Goal: Task Accomplishment & Management: Complete application form

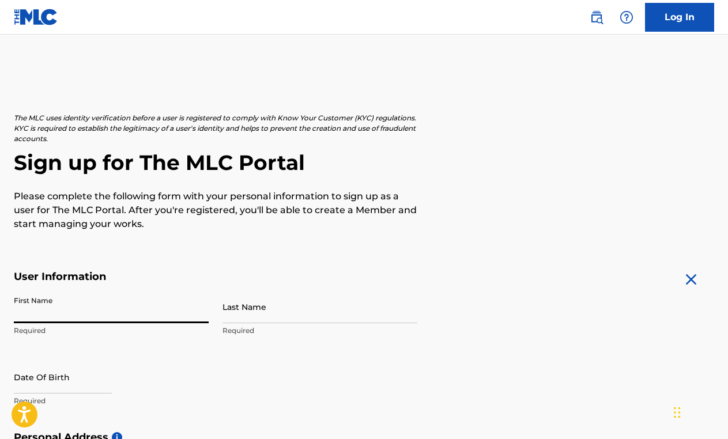
click at [77, 316] on input "First Name" at bounding box center [111, 307] width 195 height 33
type input "[PERSON_NAME]"
type input "[STREET_ADDRESS]"
type input "[GEOGRAPHIC_DATA]"
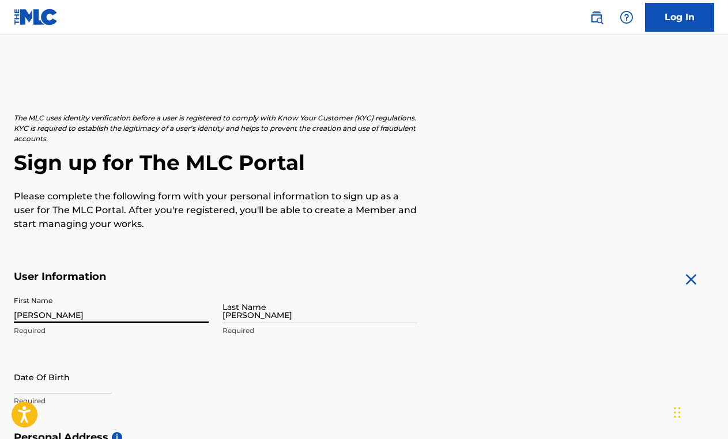
type input "[GEOGRAPHIC_DATA]"
type input "[US_STATE]"
type input "37211"
type input "615"
type input "2788387"
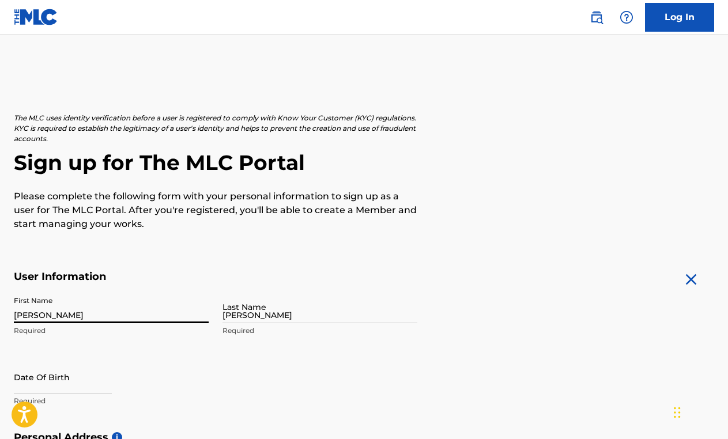
type input "ted@premierguitar.com"
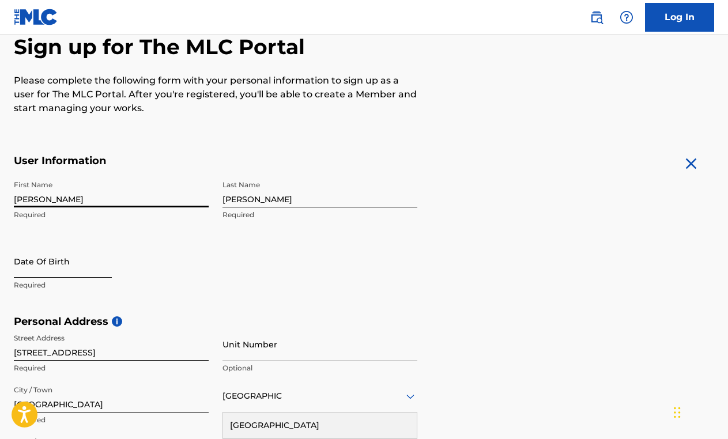
click at [85, 258] on input "text" at bounding box center [63, 261] width 98 height 33
select select "8"
select select "2025"
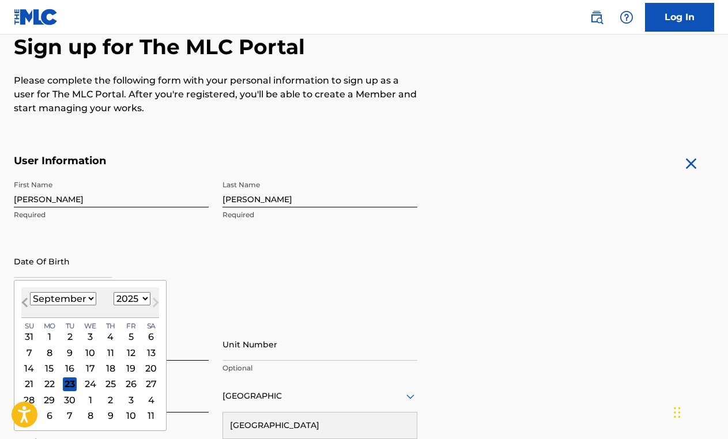
click at [26, 301] on span "Previous Month" at bounding box center [26, 304] width 0 height 17
select select "5"
click at [70, 348] on div "10" at bounding box center [70, 353] width 14 height 14
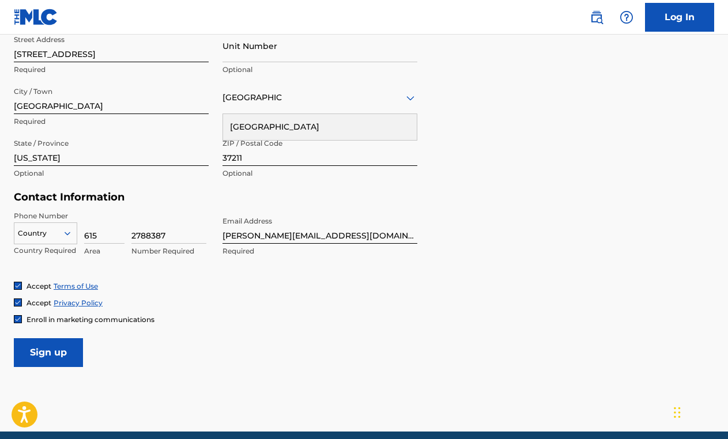
scroll to position [418, 0]
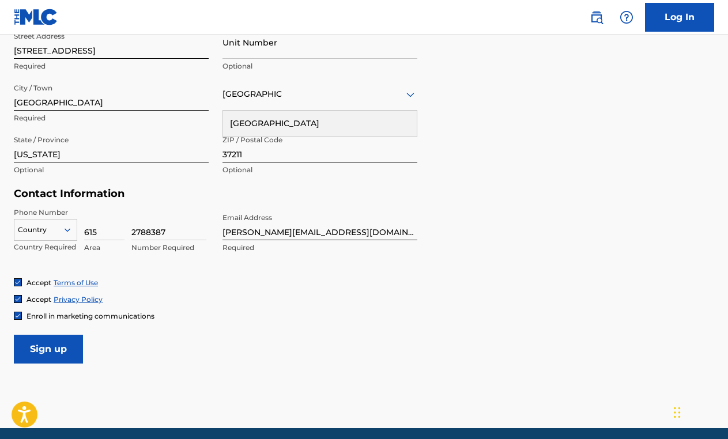
type input "June 10 1958"
click at [66, 229] on icon at bounding box center [68, 229] width 6 height 3
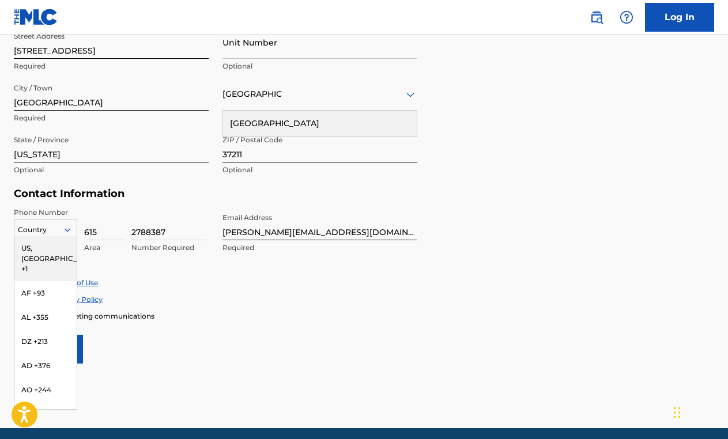
click at [49, 253] on div "US, [GEOGRAPHIC_DATA] +1" at bounding box center [45, 258] width 62 height 45
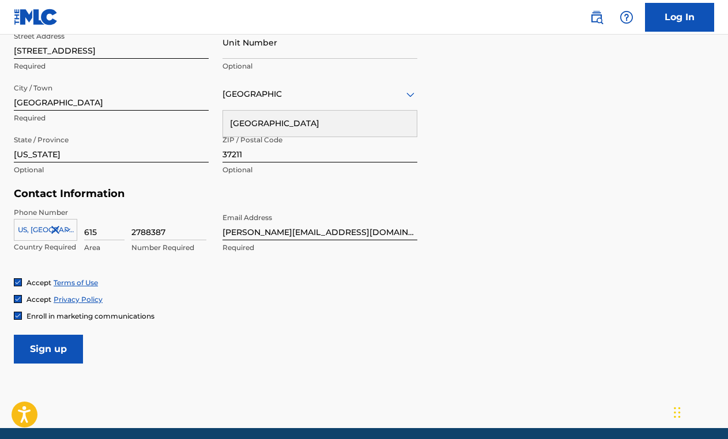
scroll to position [462, 0]
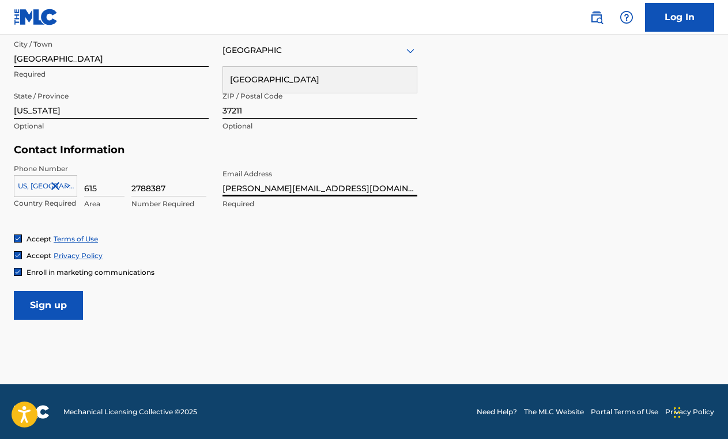
drag, startPoint x: 342, startPoint y: 193, endPoint x: 221, endPoint y: 188, distance: 121.2
click at [221, 188] on div "Phone Number US, CA +1 Country Required 615 Area 2788387 Number Required Email …" at bounding box center [216, 199] width 404 height 70
type input "[EMAIL_ADDRESS][DOMAIN_NAME]"
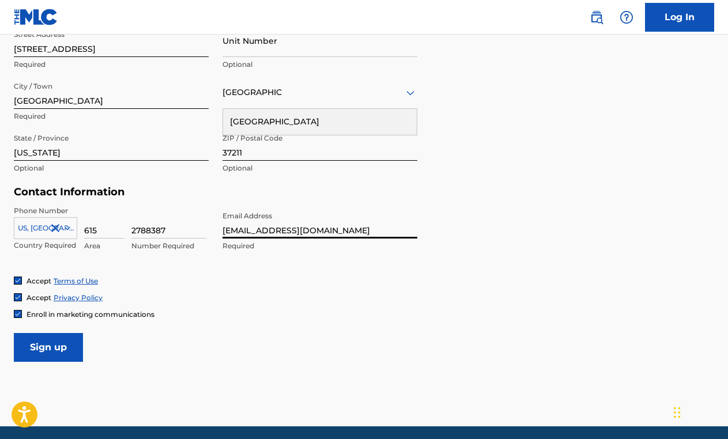
scroll to position [421, 0]
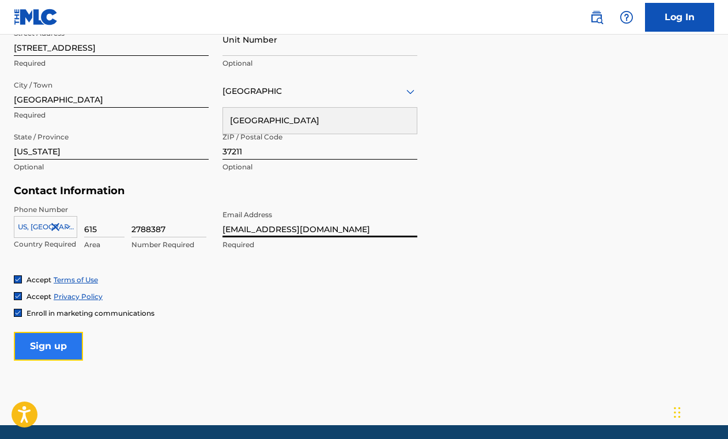
click at [47, 347] on input "Sign up" at bounding box center [48, 346] width 69 height 29
click at [55, 345] on input "Sign up" at bounding box center [48, 346] width 69 height 29
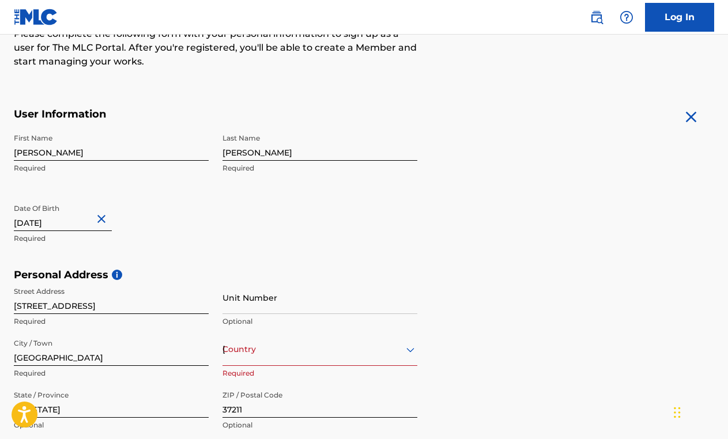
scroll to position [170, 0]
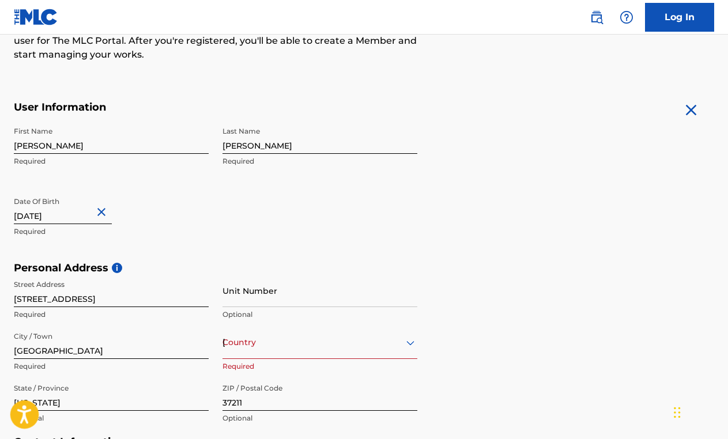
click at [22, 415] on icon "Open accessiBe: accessibility options, statement and help" at bounding box center [24, 414] width 14 height 18
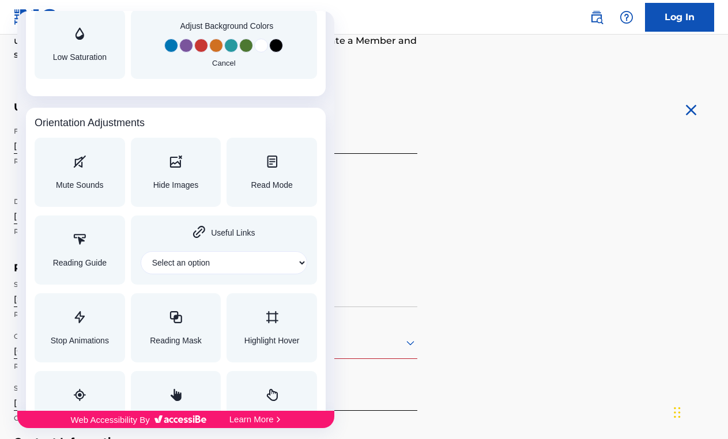
scroll to position [1201, 0]
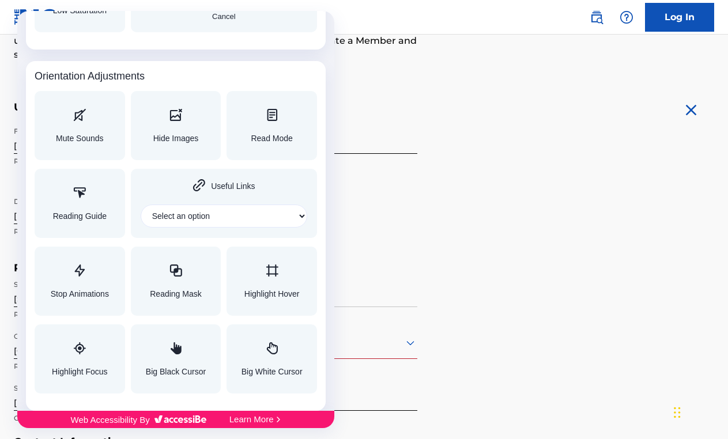
click at [457, 382] on div at bounding box center [364, 219] width 728 height 439
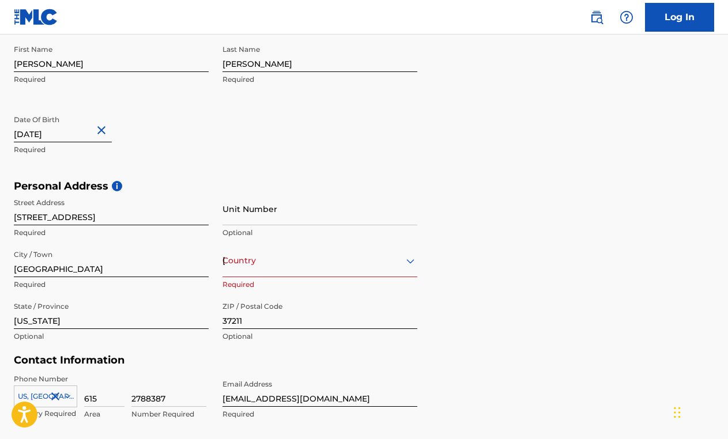
scroll to position [260, 0]
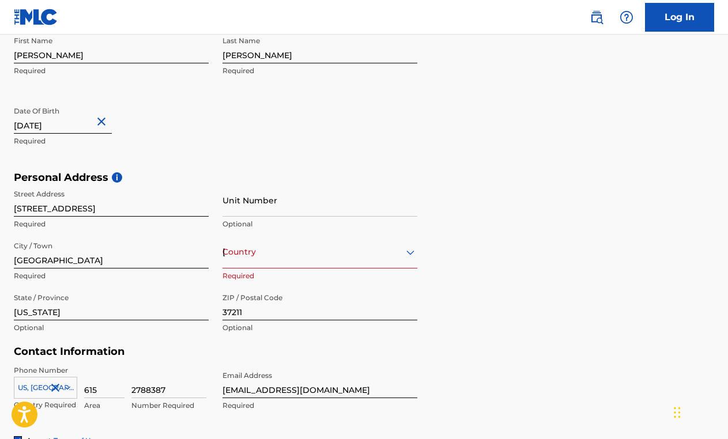
click at [408, 253] on icon at bounding box center [411, 253] width 14 height 14
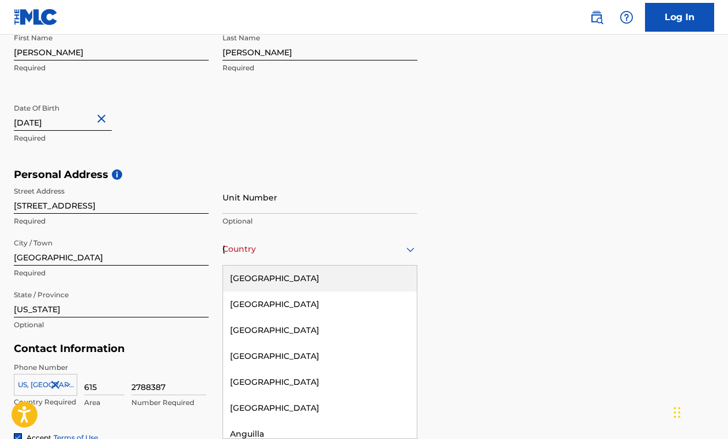
click at [317, 275] on div "[GEOGRAPHIC_DATA]" at bounding box center [320, 279] width 194 height 26
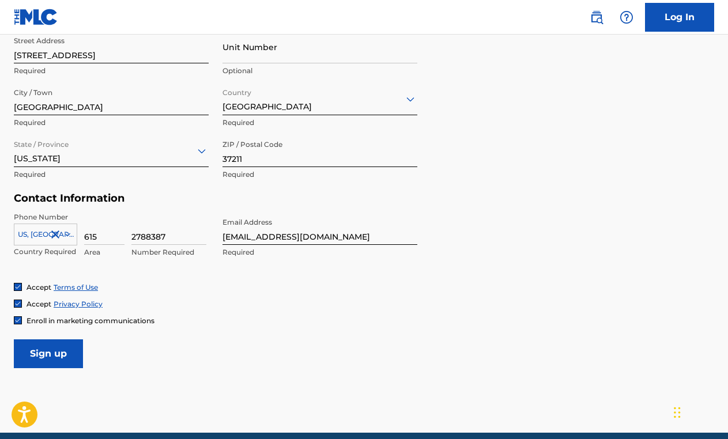
scroll to position [432, 0]
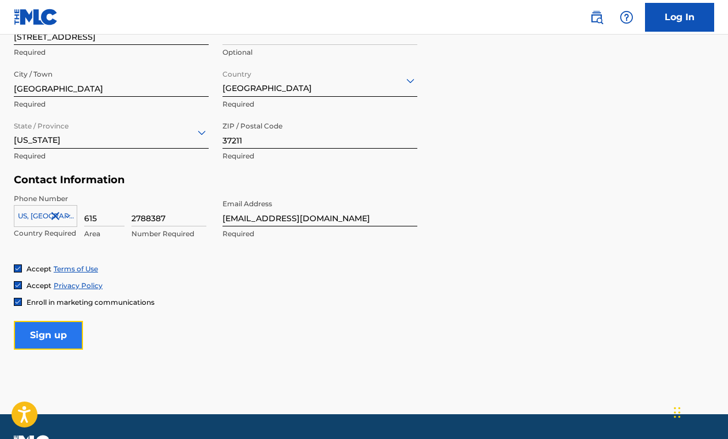
click at [50, 337] on input "Sign up" at bounding box center [48, 335] width 69 height 29
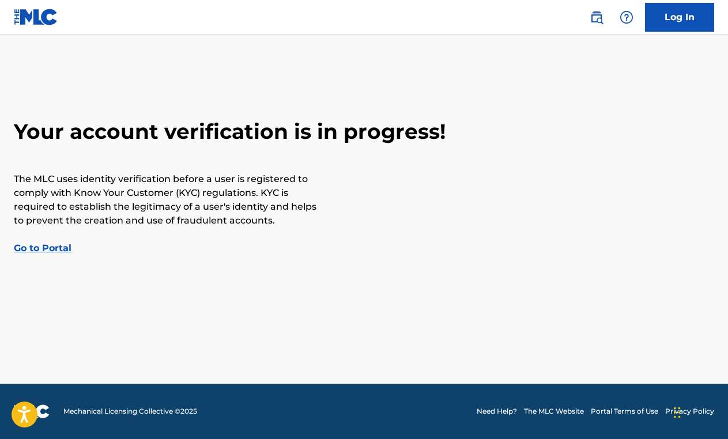
click at [45, 247] on link "Go to Portal" at bounding box center [43, 248] width 58 height 11
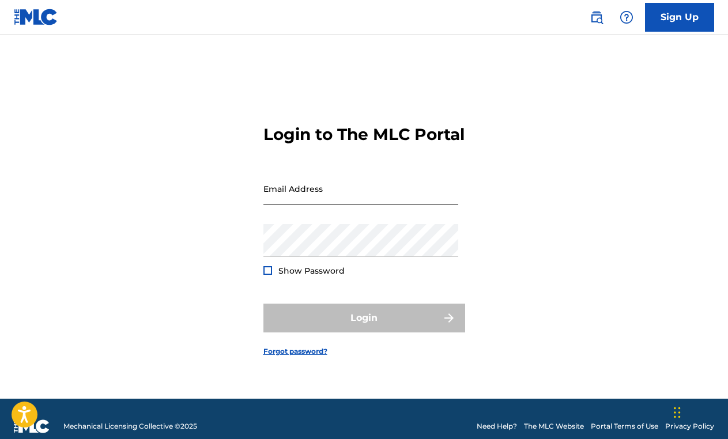
click at [399, 205] on input "Email Address" at bounding box center [360, 188] width 195 height 33
type input "[EMAIL_ADDRESS][DOMAIN_NAME]"
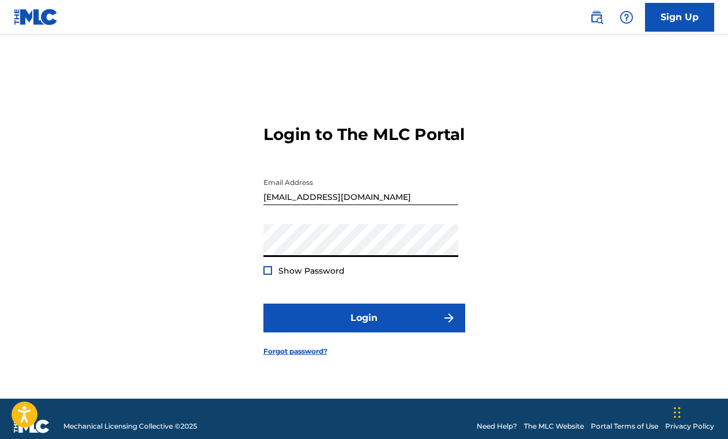
click at [266, 275] on div at bounding box center [267, 270] width 9 height 9
click at [233, 260] on div "Login to The MLC Portal Email Address [EMAIL_ADDRESS][DOMAIN_NAME] Password Sho…" at bounding box center [364, 231] width 728 height 336
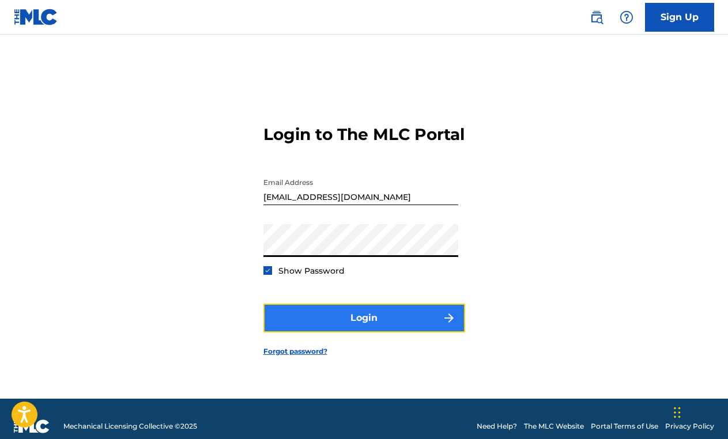
click at [355, 325] on button "Login" at bounding box center [364, 318] width 202 height 29
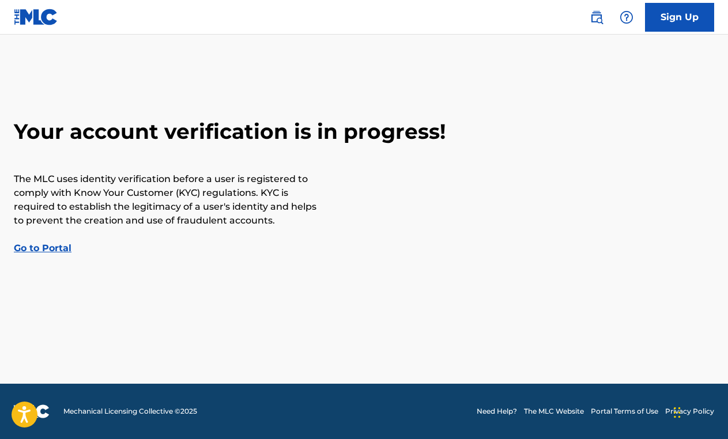
click at [480, 266] on main "Your account verification is in progress! The MLC uses identity verification be…" at bounding box center [364, 209] width 728 height 349
click at [49, 247] on link "Go to Portal" at bounding box center [43, 248] width 58 height 11
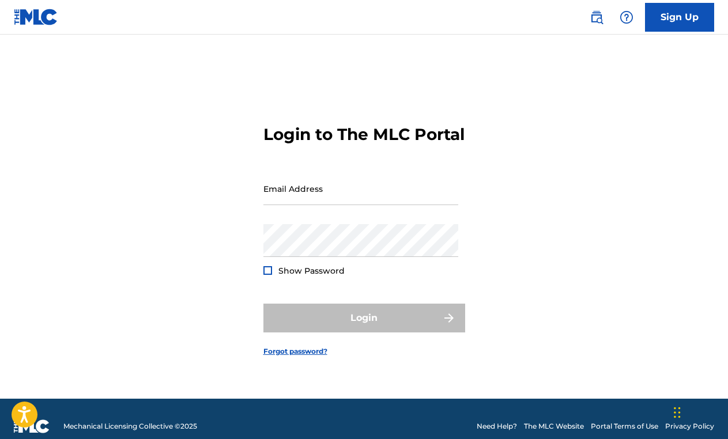
scroll to position [15, 0]
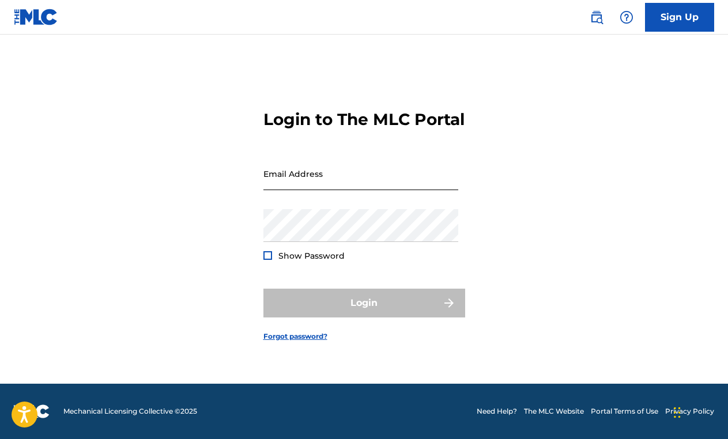
click at [347, 185] on input "Email Address" at bounding box center [360, 173] width 195 height 33
type input "[EMAIL_ADDRESS][DOMAIN_NAME]"
click at [361, 314] on div "Login" at bounding box center [364, 303] width 202 height 29
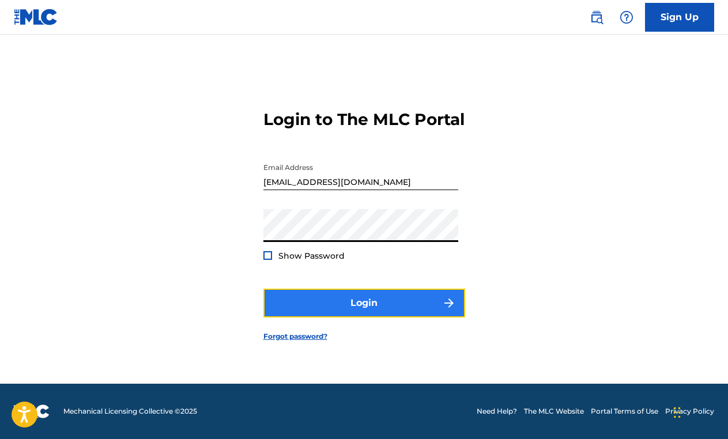
click at [394, 311] on button "Login" at bounding box center [364, 303] width 202 height 29
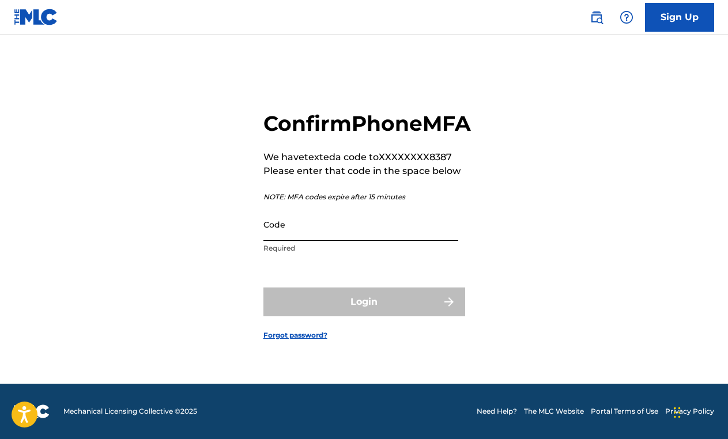
click at [352, 241] on input "Code" at bounding box center [360, 224] width 195 height 33
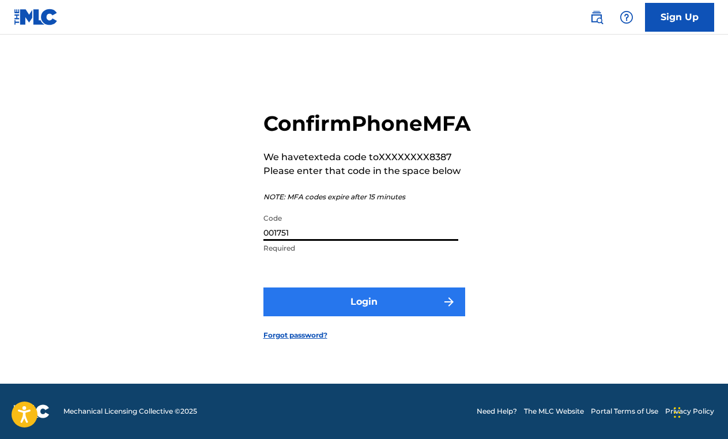
type input "001751"
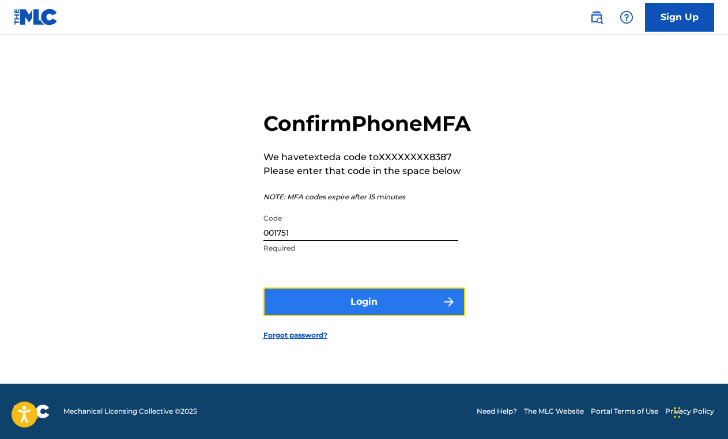
click at [356, 314] on button "Login" at bounding box center [364, 302] width 202 height 29
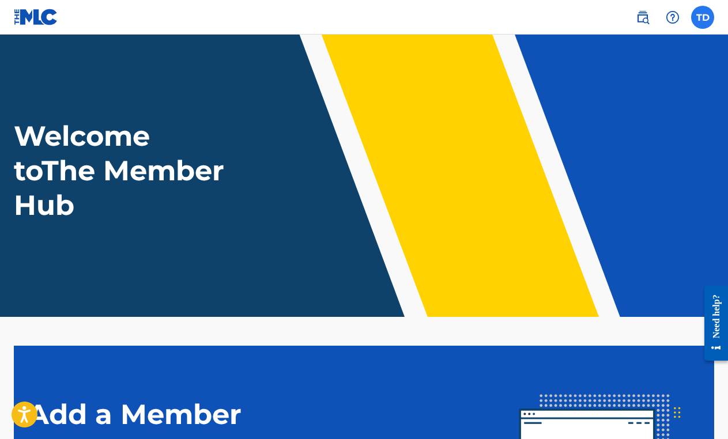
click at [702, 16] on label at bounding box center [702, 17] width 23 height 23
click at [703, 17] on input "TD [PERSON_NAME] [EMAIL_ADDRESS][DOMAIN_NAME] Notification Preferences Profile …" at bounding box center [703, 17] width 0 height 0
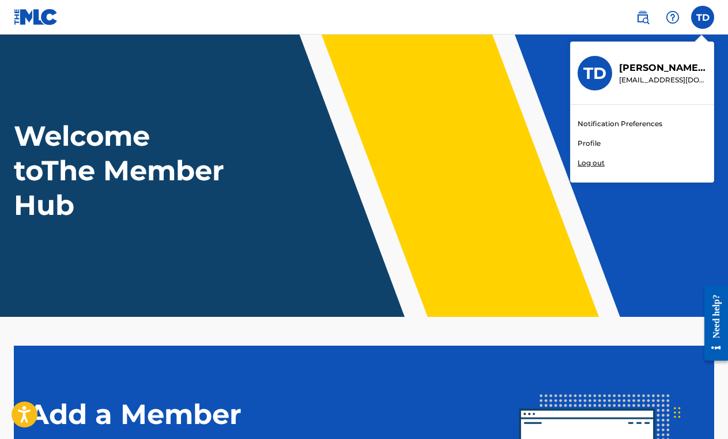
click at [594, 141] on link "Profile" at bounding box center [589, 143] width 23 height 10
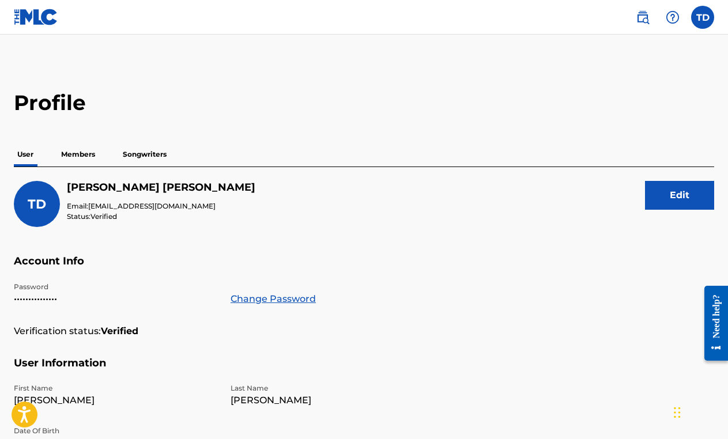
click at [77, 157] on p "Members" at bounding box center [78, 154] width 41 height 24
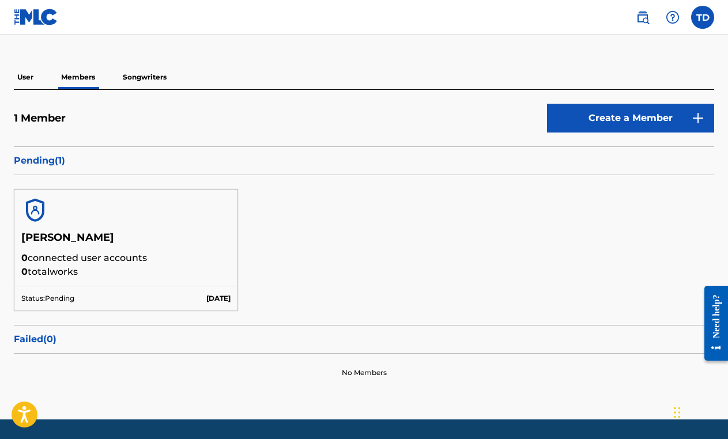
scroll to position [112, 0]
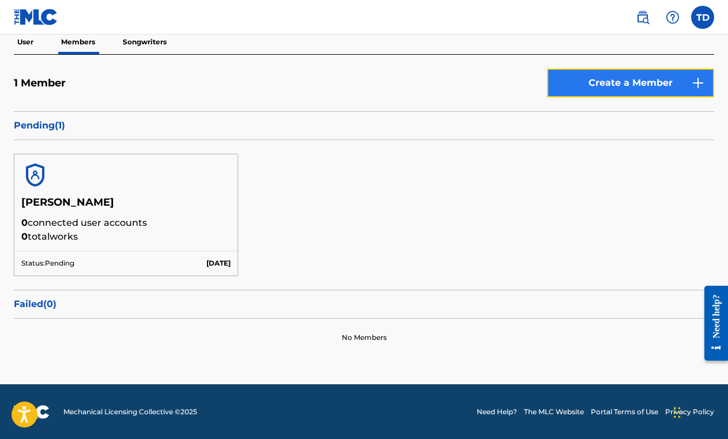
click at [651, 81] on link "Create a Member" at bounding box center [630, 83] width 167 height 29
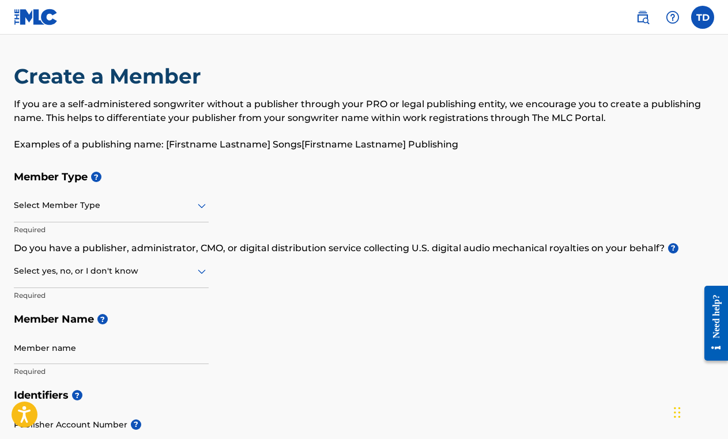
scroll to position [112, 0]
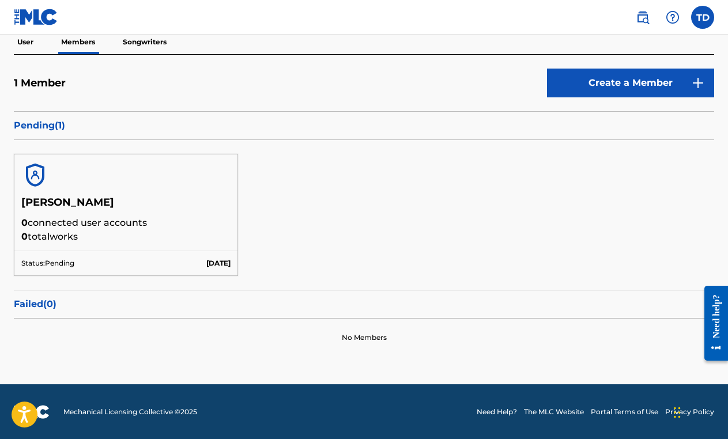
click at [153, 199] on h5 "[PERSON_NAME]" at bounding box center [125, 206] width 209 height 20
click at [711, 315] on div "Need help?" at bounding box center [717, 316] width 16 height 44
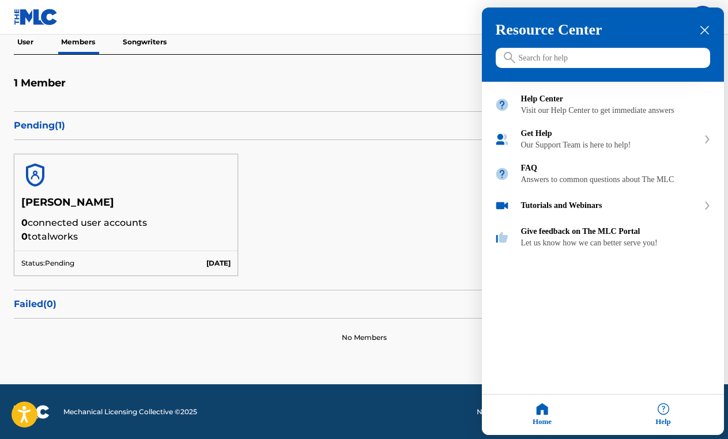
click at [578, 60] on input "Search for help" at bounding box center [603, 58] width 214 height 20
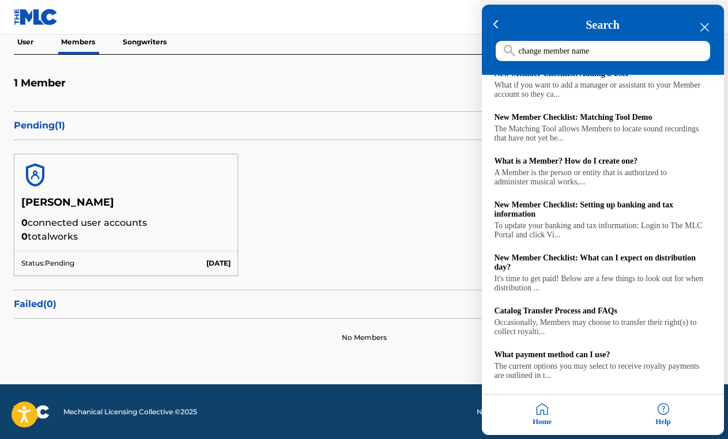
scroll to position [179, 0]
type input "change member name"
click at [394, 177] on div at bounding box center [364, 219] width 728 height 439
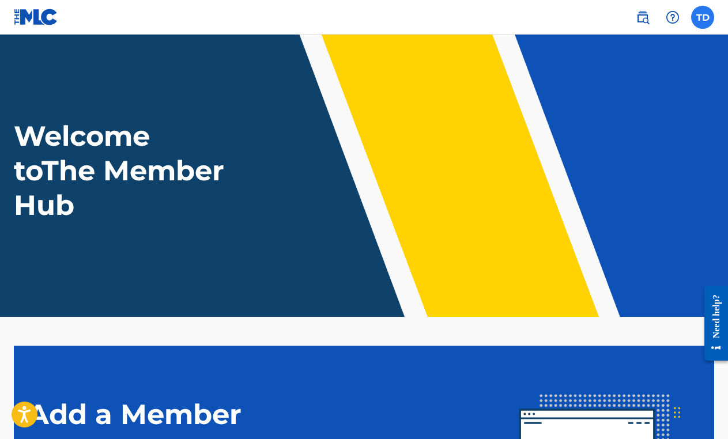
click at [702, 14] on label at bounding box center [702, 17] width 23 height 23
click at [703, 17] on input "TD [PERSON_NAME] [EMAIL_ADDRESS][DOMAIN_NAME] Notification Preferences Profile …" at bounding box center [703, 17] width 0 height 0
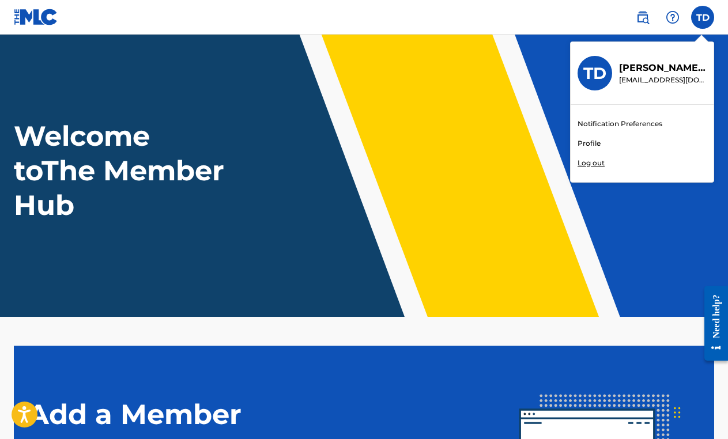
click at [592, 145] on link "Profile" at bounding box center [589, 143] width 23 height 10
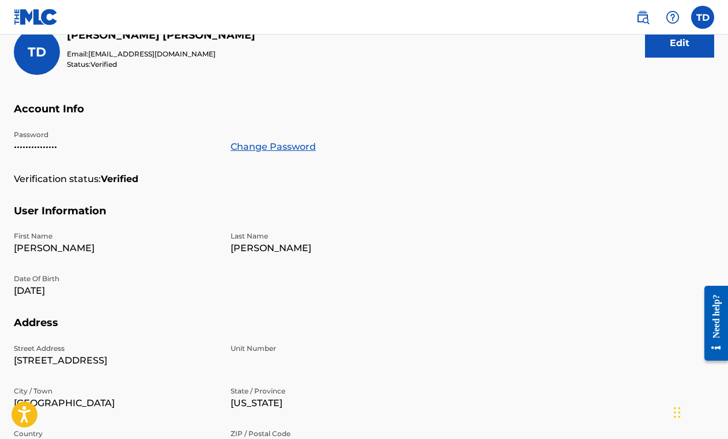
scroll to position [112, 0]
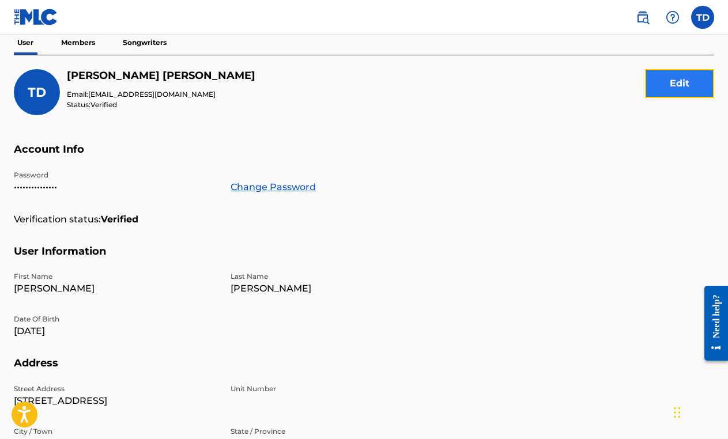
click at [680, 82] on button "Edit" at bounding box center [679, 83] width 69 height 29
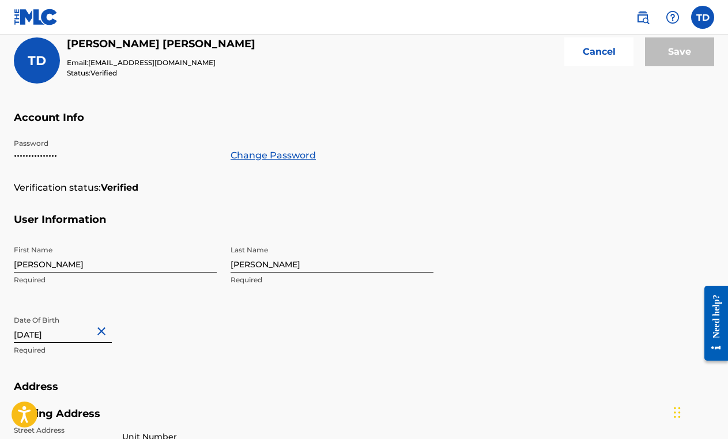
scroll to position [0, 0]
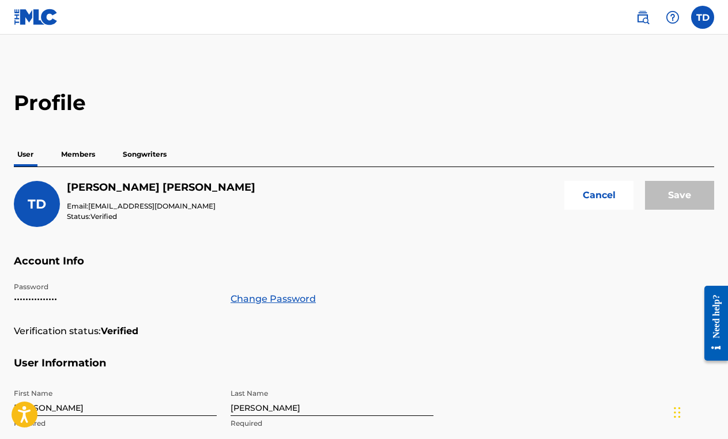
click at [73, 149] on p "Members" at bounding box center [78, 154] width 41 height 24
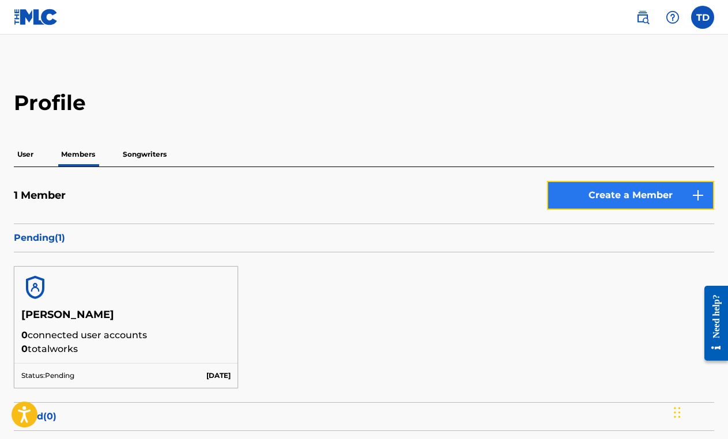
click at [616, 191] on link "Create a Member" at bounding box center [630, 195] width 167 height 29
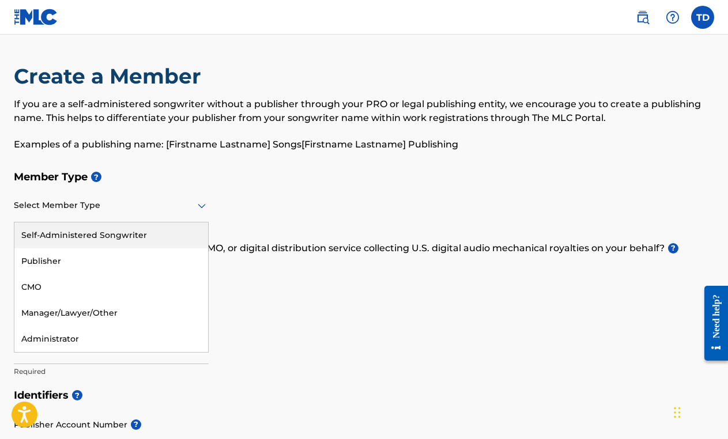
click at [167, 207] on div at bounding box center [111, 205] width 195 height 14
click at [126, 228] on div "Self-Administered Songwriter" at bounding box center [111, 236] width 194 height 26
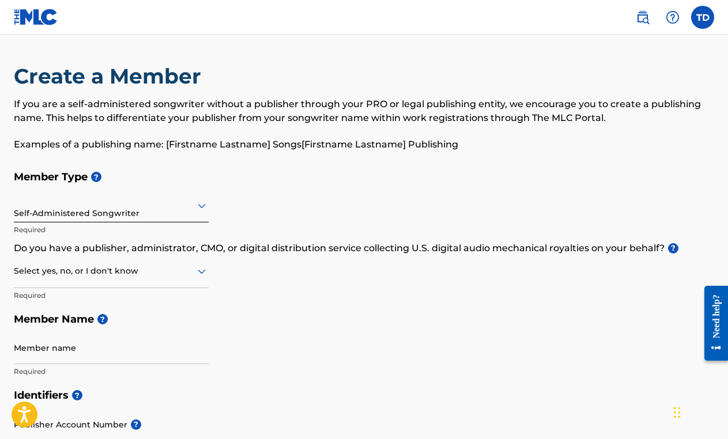
scroll to position [1, 0]
click at [82, 349] on input "Member name" at bounding box center [111, 347] width 195 height 33
click at [374, 348] on div "Member Type ? Self-Administered Songwriter Required Do you have a publisher, ad…" at bounding box center [364, 273] width 701 height 219
click at [94, 354] on input "Dolly Sez Woof LLC" at bounding box center [111, 347] width 195 height 33
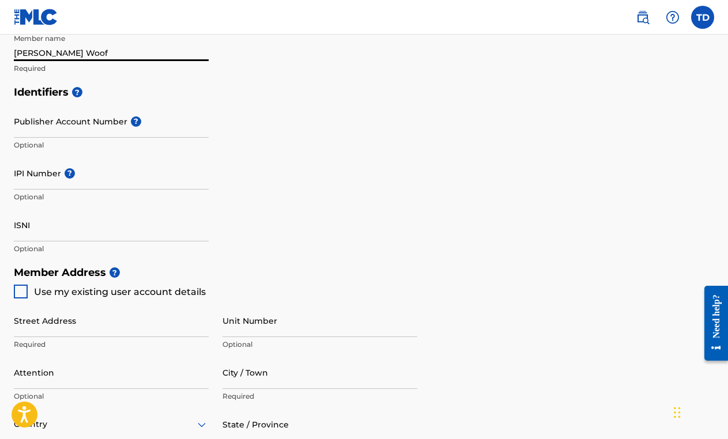
scroll to position [325, 0]
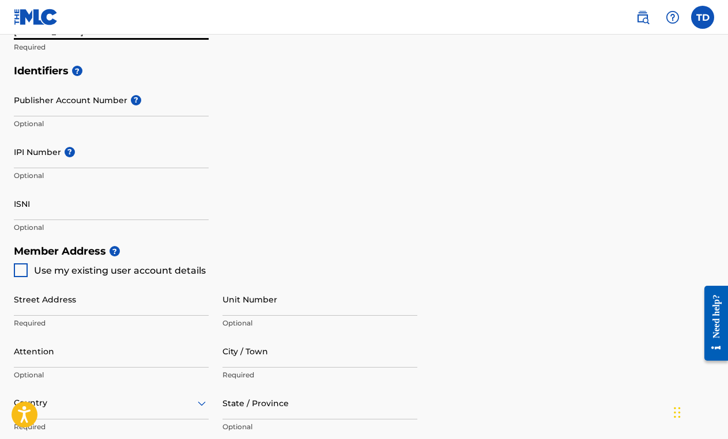
type input "Dolly Sez Woof"
click at [18, 264] on div at bounding box center [21, 270] width 14 height 14
type input "[STREET_ADDRESS]"
type input "[GEOGRAPHIC_DATA]"
type input "37211"
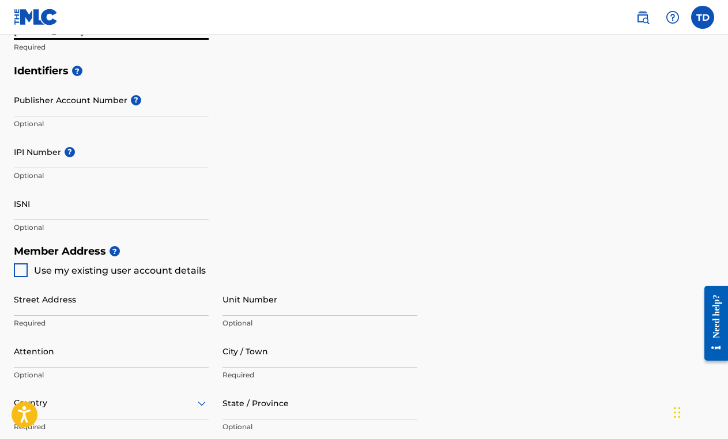
type input "615"
type input "2788387"
type input "[EMAIL_ADDRESS][DOMAIN_NAME]"
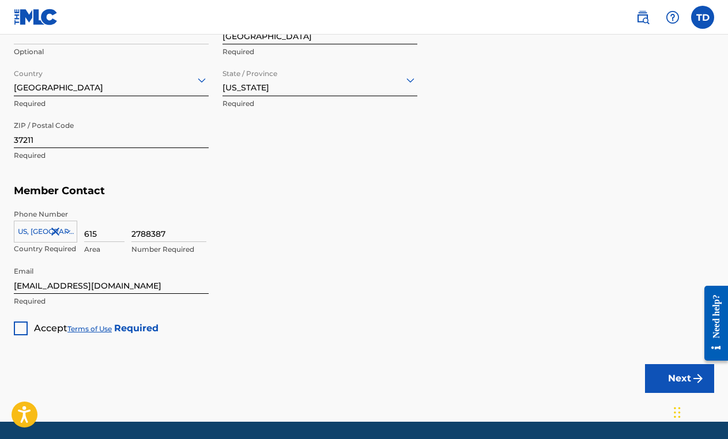
scroll to position [685, 0]
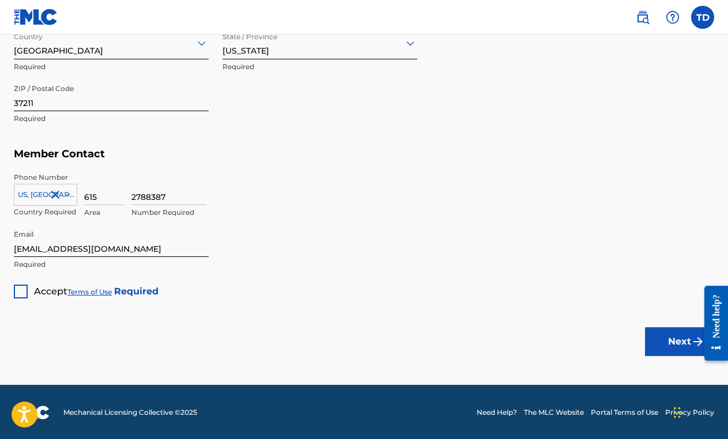
click at [19, 290] on div at bounding box center [21, 292] width 14 height 14
click at [685, 340] on button "Next" at bounding box center [679, 341] width 69 height 29
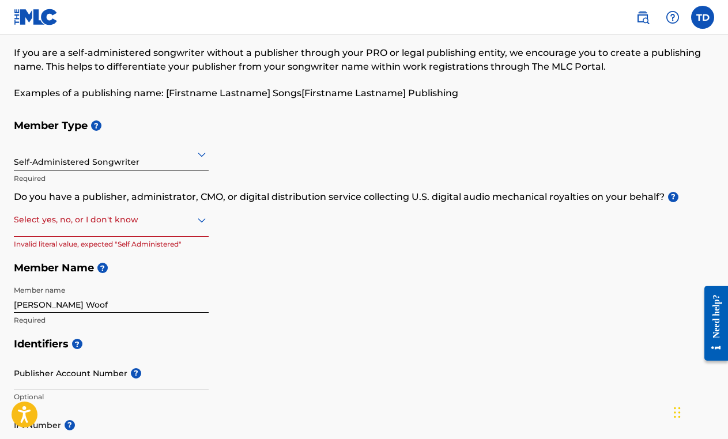
click at [204, 220] on icon at bounding box center [202, 221] width 8 height 5
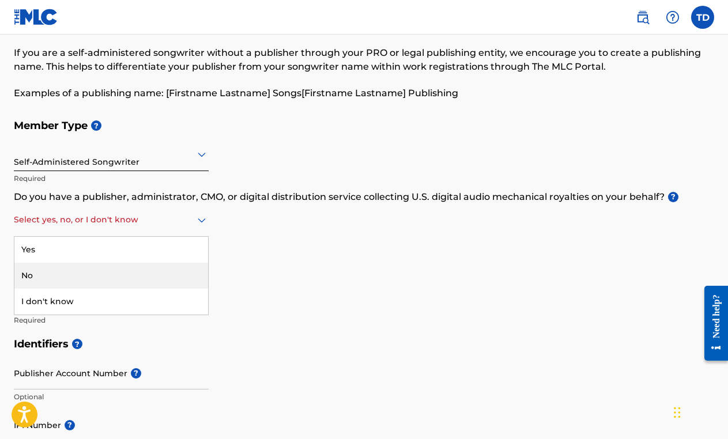
click at [69, 272] on div "No" at bounding box center [111, 276] width 194 height 26
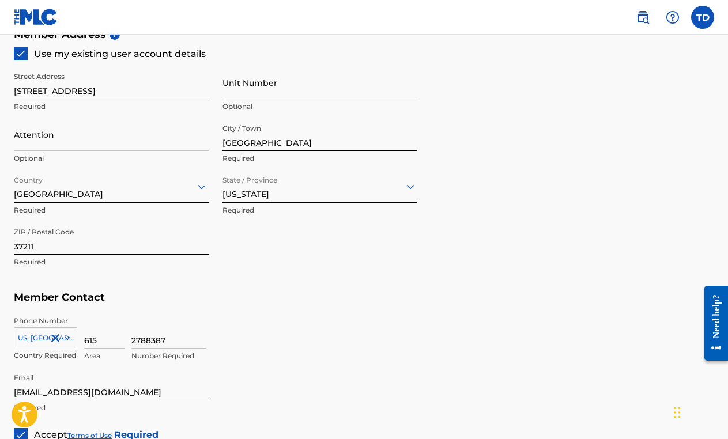
scroll to position [686, 0]
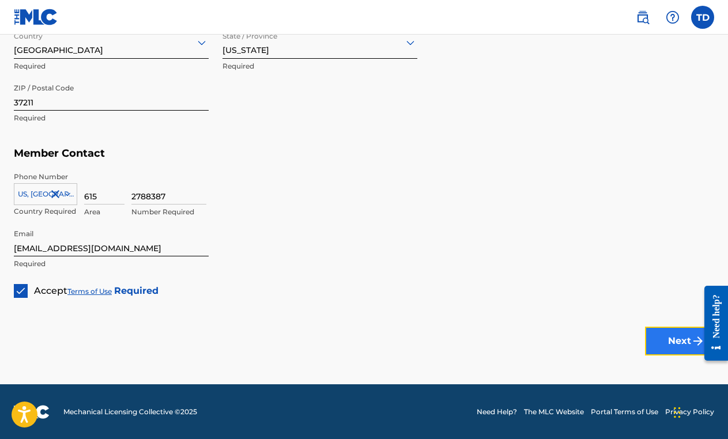
click at [683, 334] on button "Next" at bounding box center [679, 341] width 69 height 29
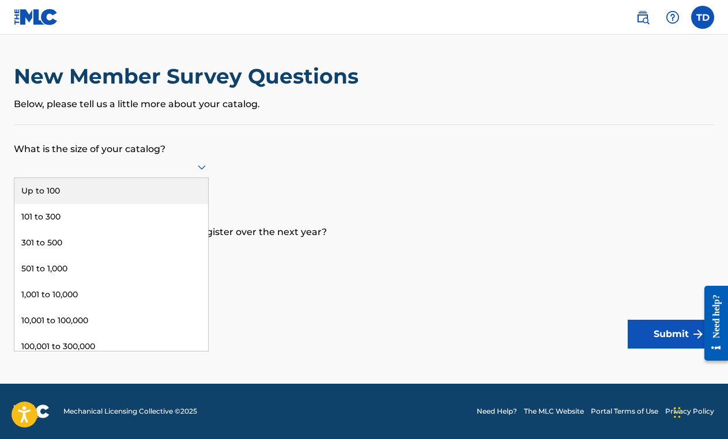
click at [201, 168] on icon at bounding box center [202, 167] width 8 height 5
click at [160, 185] on div "Up to 100" at bounding box center [111, 191] width 194 height 26
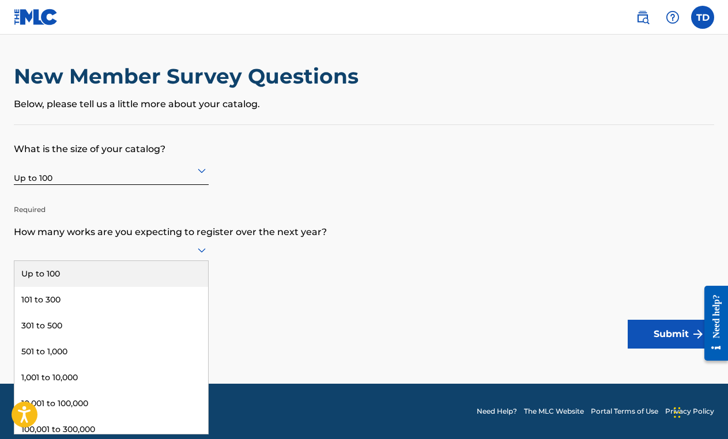
click at [199, 252] on icon at bounding box center [202, 250] width 14 height 14
click at [174, 273] on div "Up to 100" at bounding box center [111, 274] width 194 height 26
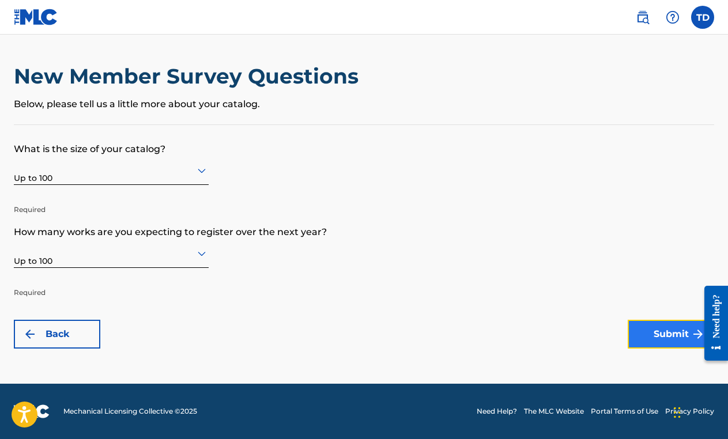
click at [665, 330] on button "Submit" at bounding box center [671, 334] width 86 height 29
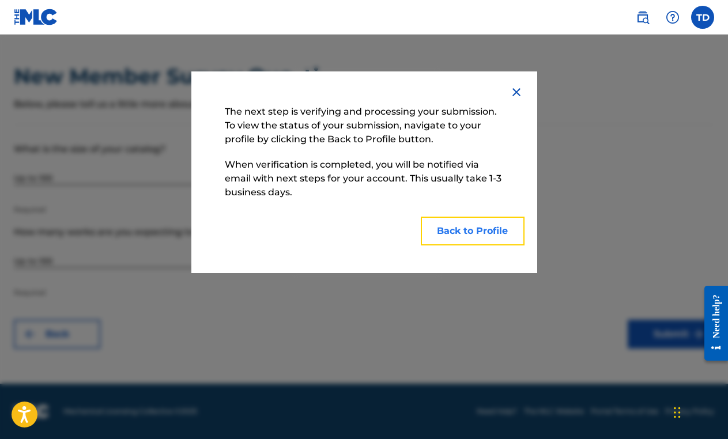
click at [461, 231] on button "Back to Profile" at bounding box center [473, 231] width 104 height 29
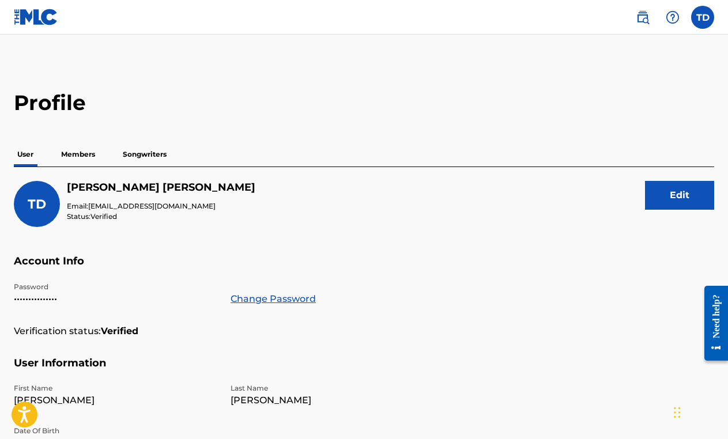
click at [461, 232] on div "TD Ted Drozdowski Email: itstedsemail@gmail.com Status: Verified Edit" at bounding box center [364, 218] width 701 height 74
click at [72, 155] on p "Members" at bounding box center [78, 154] width 41 height 24
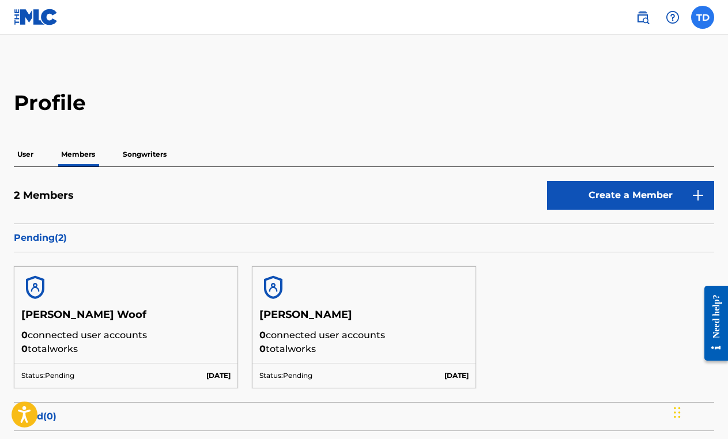
click at [702, 15] on label at bounding box center [702, 17] width 23 height 23
click at [703, 17] on input "TD [PERSON_NAME] [EMAIL_ADDRESS][DOMAIN_NAME] Notification Preferences Profile …" at bounding box center [703, 17] width 0 height 0
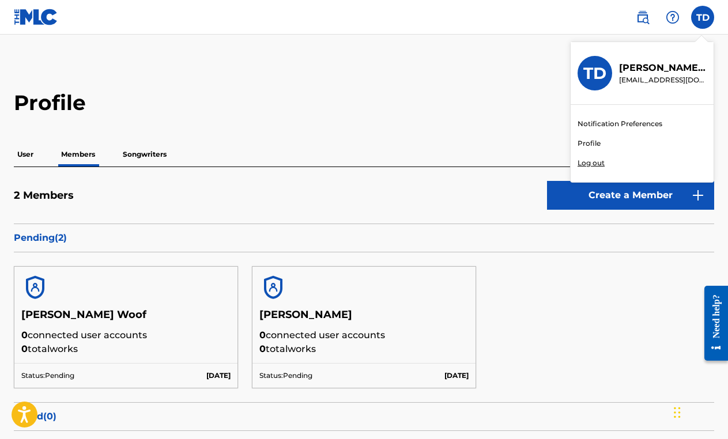
click at [597, 164] on p "Log out" at bounding box center [591, 163] width 27 height 10
click at [703, 17] on input "TD [PERSON_NAME] [EMAIL_ADDRESS][DOMAIN_NAME] Notification Preferences Profile …" at bounding box center [703, 17] width 0 height 0
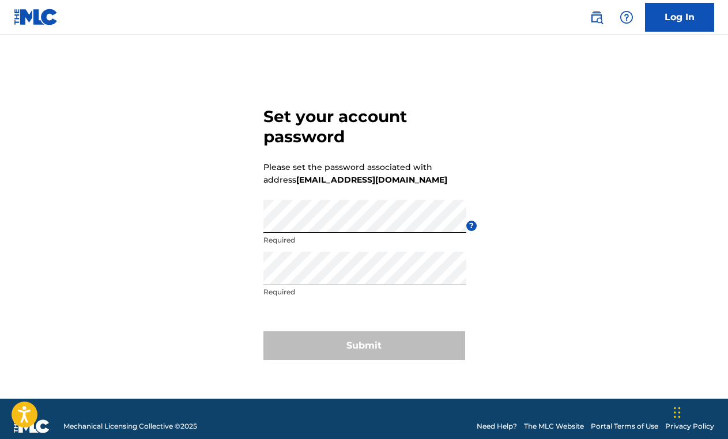
click at [510, 242] on div "Set your account password Please set the password associated with address [EMAI…" at bounding box center [364, 231] width 728 height 336
click at [227, 233] on div "Set your account password Please set the password associated with address [EMAI…" at bounding box center [364, 231] width 728 height 336
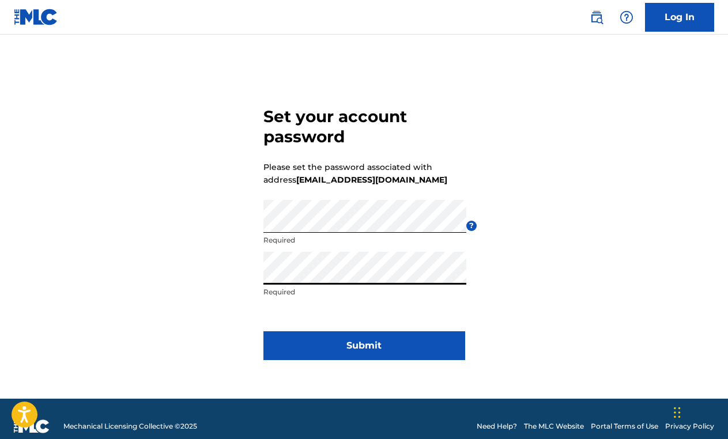
click at [567, 213] on div "Set your account password Please set the password associated with address [EMAI…" at bounding box center [364, 231] width 728 height 336
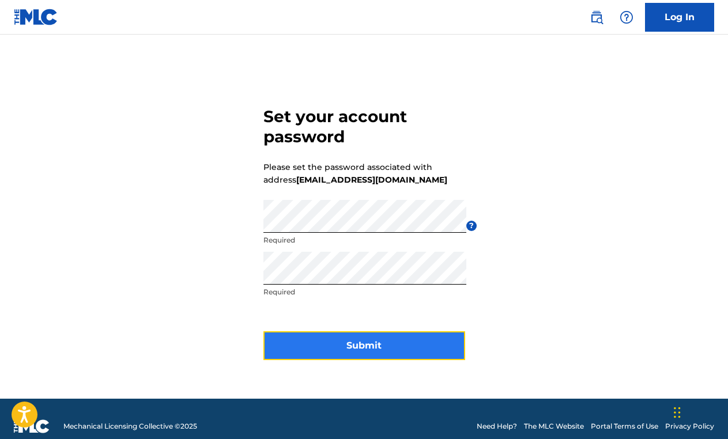
click at [363, 347] on button "Submit" at bounding box center [364, 346] width 202 height 29
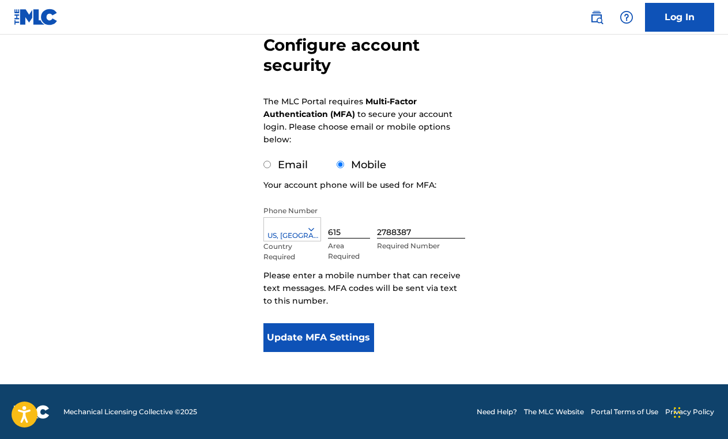
scroll to position [115, 0]
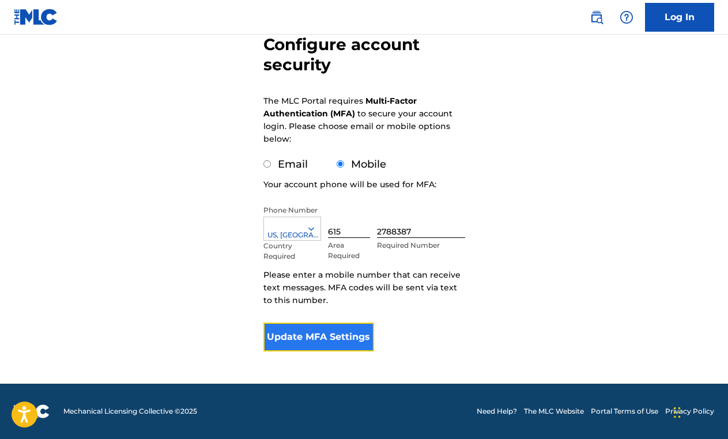
click at [315, 335] on button "Update MFA Settings" at bounding box center [318, 337] width 111 height 29
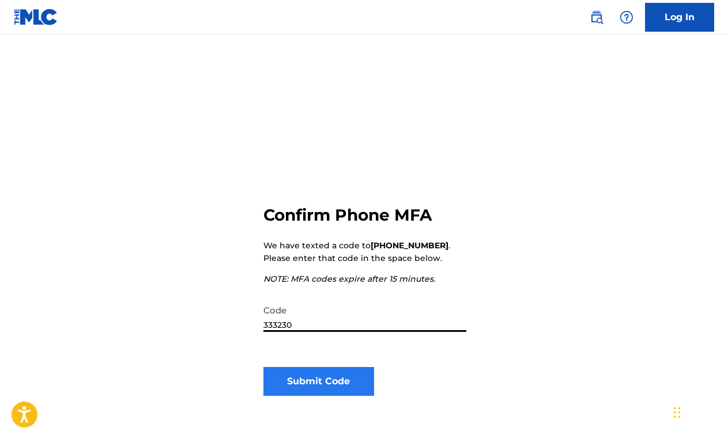
type input "333230"
click at [328, 384] on button "Submit Code" at bounding box center [318, 381] width 111 height 29
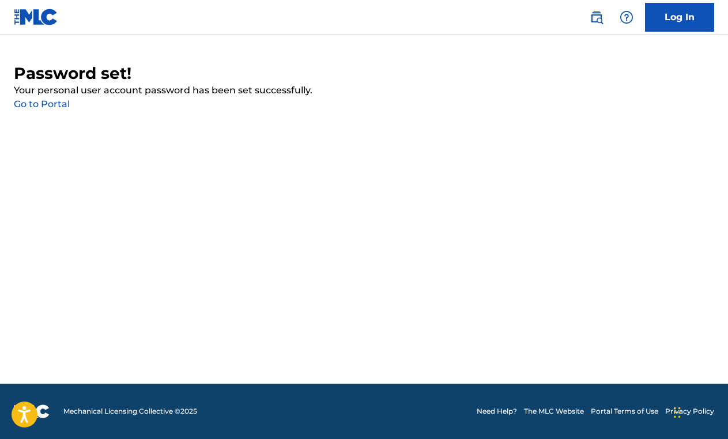
click at [55, 101] on link "Go to Portal" at bounding box center [42, 104] width 56 height 11
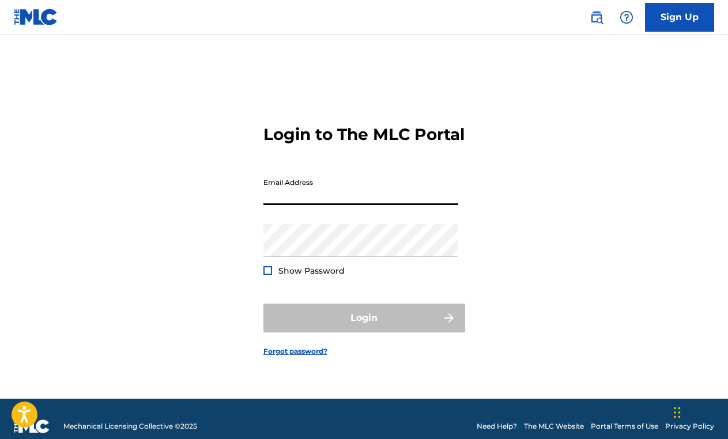
click at [370, 205] on input "Email Address" at bounding box center [360, 188] width 195 height 33
type input "[EMAIL_ADDRESS][DOMAIN_NAME]"
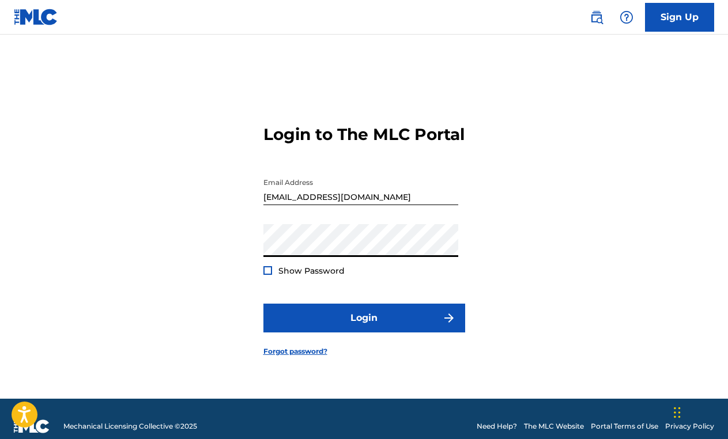
click at [562, 281] on div "Login to The MLC Portal Email Address [EMAIL_ADDRESS][DOMAIN_NAME] Password Sho…" at bounding box center [364, 231] width 728 height 336
click at [530, 322] on div "Login to The MLC Portal Email Address [EMAIL_ADDRESS][DOMAIN_NAME] Password Sho…" at bounding box center [364, 231] width 728 height 336
click at [266, 275] on div at bounding box center [267, 270] width 9 height 9
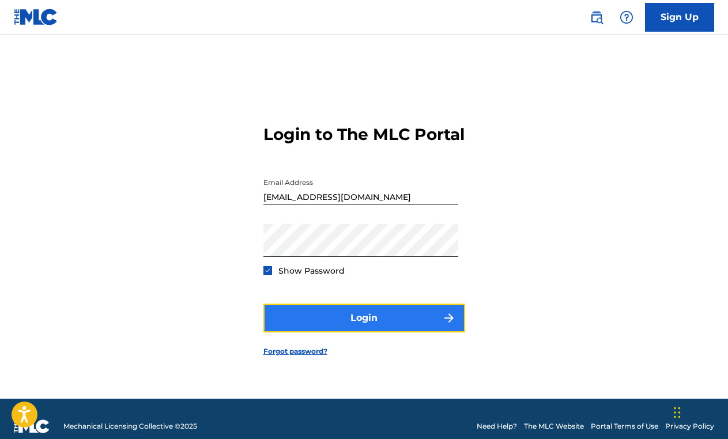
click at [356, 328] on button "Login" at bounding box center [364, 318] width 202 height 29
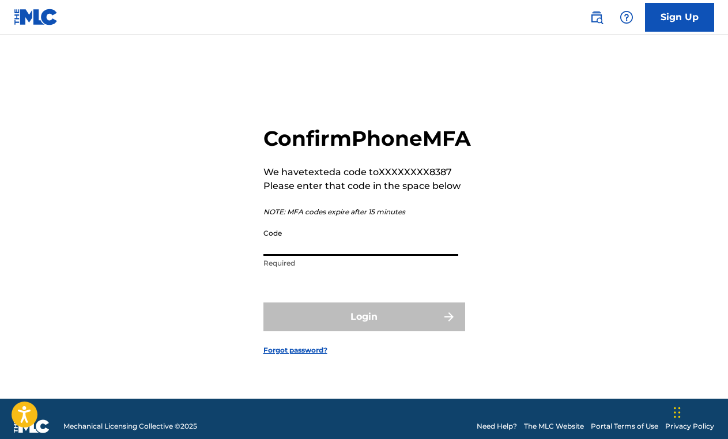
click at [337, 256] on input "Code" at bounding box center [360, 239] width 195 height 33
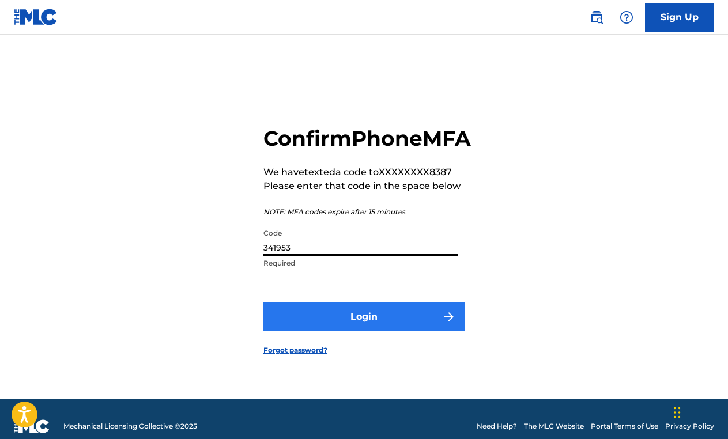
type input "341953"
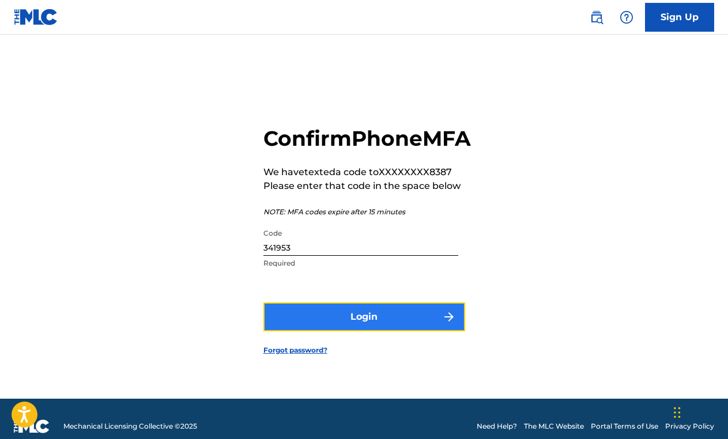
click at [368, 330] on button "Login" at bounding box center [364, 317] width 202 height 29
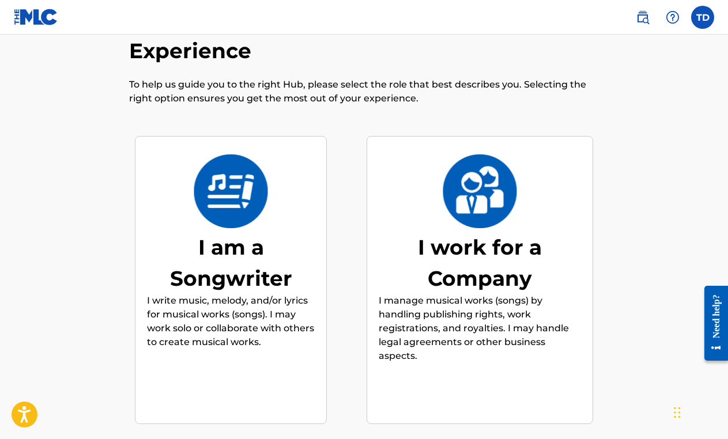
click at [227, 204] on img at bounding box center [231, 192] width 76 height 74
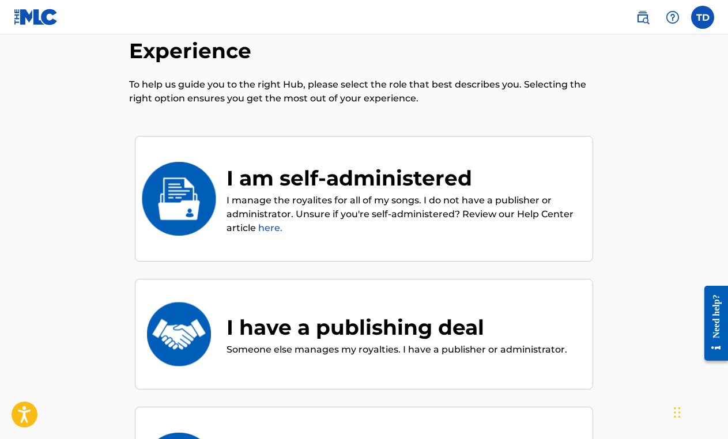
click at [315, 183] on div "I am self-administered" at bounding box center [404, 178] width 355 height 31
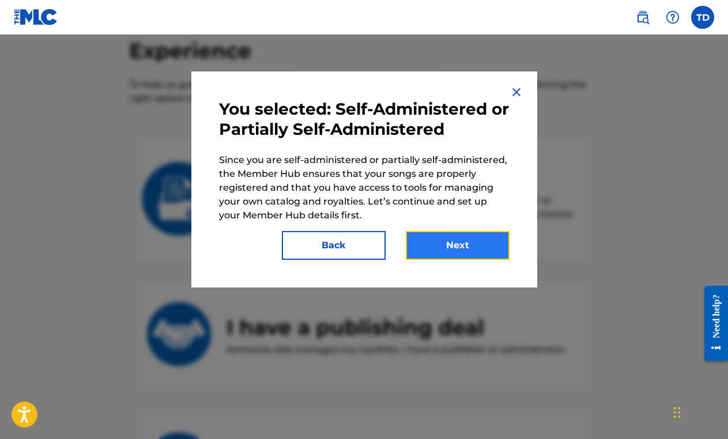
click at [471, 241] on button "Next" at bounding box center [458, 245] width 104 height 29
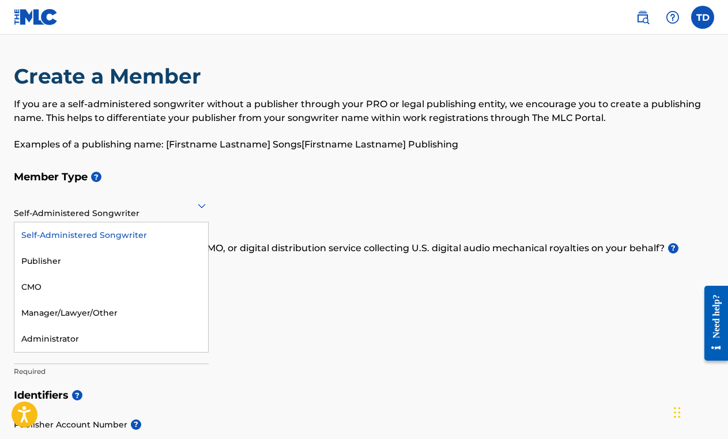
click at [201, 205] on icon at bounding box center [202, 206] width 14 height 14
click at [137, 232] on div "Self-Administered Songwriter" at bounding box center [111, 236] width 194 height 26
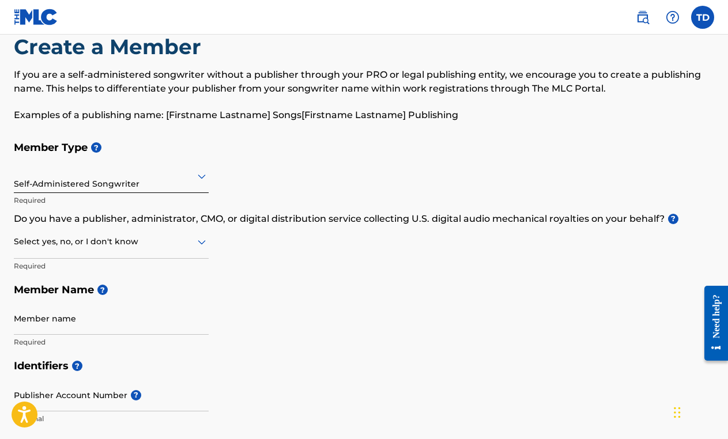
scroll to position [31, 0]
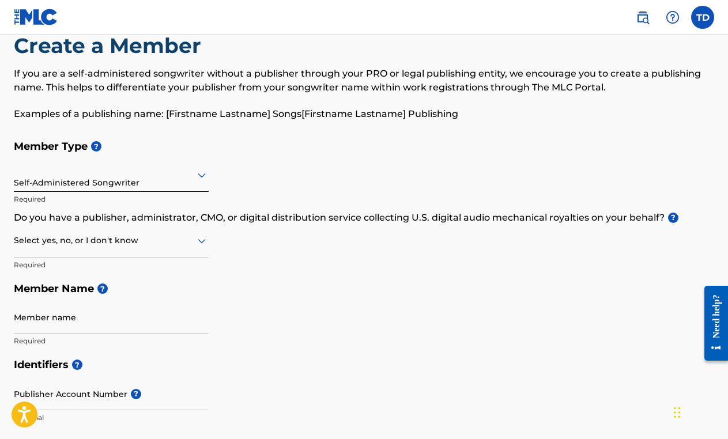
click at [202, 244] on icon at bounding box center [202, 241] width 14 height 14
click at [52, 291] on div "No" at bounding box center [111, 297] width 194 height 26
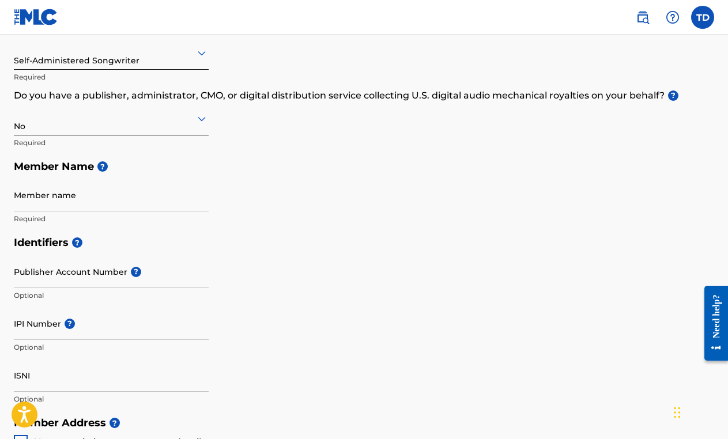
scroll to position [156, 0]
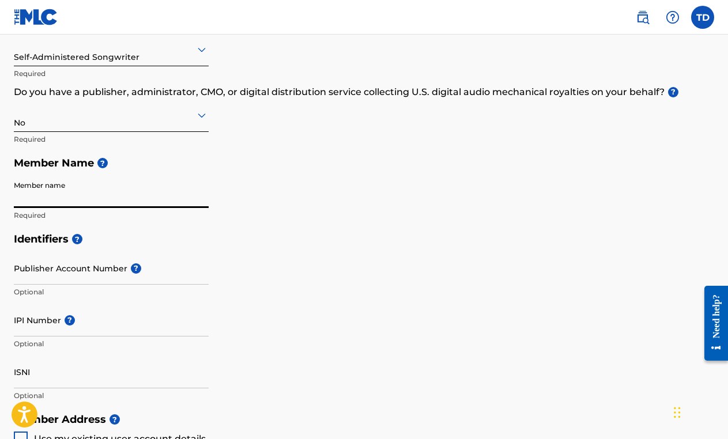
click at [73, 194] on input "Member name" at bounding box center [111, 191] width 195 height 33
type input "[PERSON_NAME]"
click at [287, 221] on div "Member Type ? Self-Administered Songwriter Required Do you have a publisher, ad…" at bounding box center [364, 118] width 701 height 219
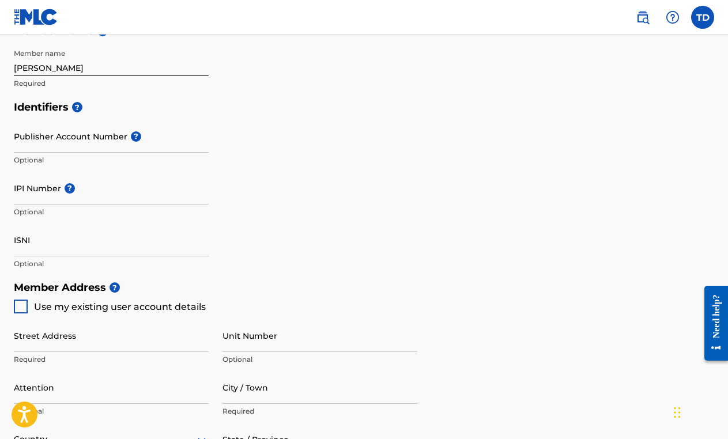
scroll to position [294, 0]
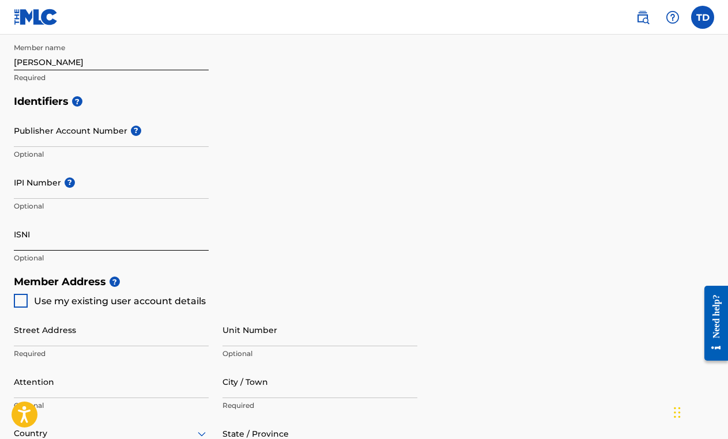
click at [63, 228] on input "ISNI" at bounding box center [111, 234] width 195 height 33
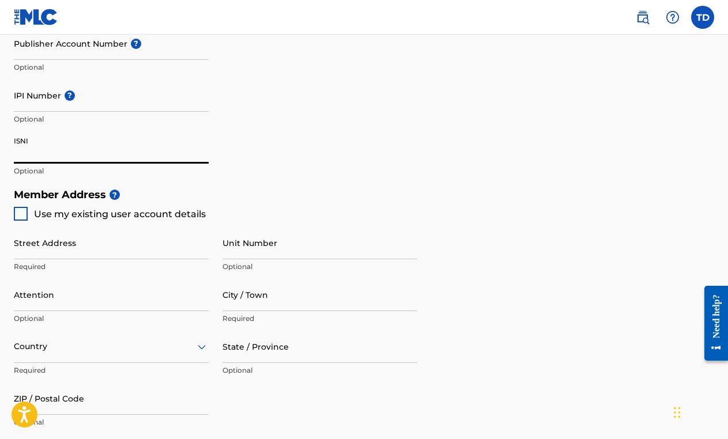
scroll to position [392, 0]
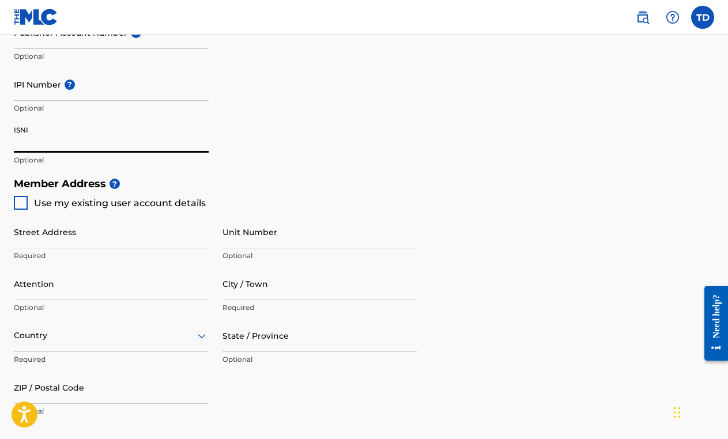
click at [18, 205] on div at bounding box center [21, 203] width 14 height 14
type input "[STREET_ADDRESS]"
type input "[GEOGRAPHIC_DATA]"
type input "37211"
type input "615"
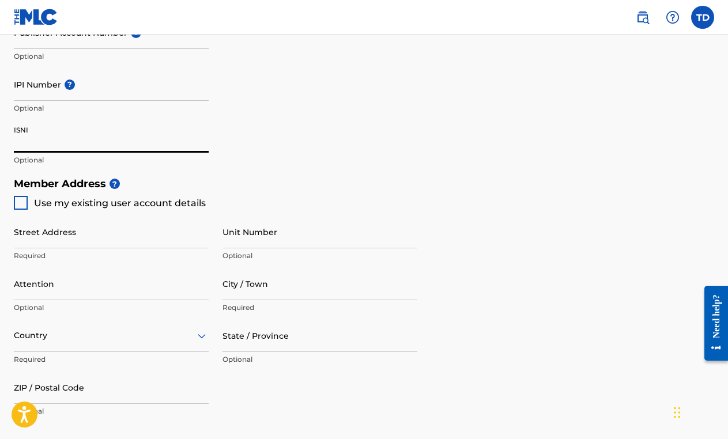
type input "2788387"
type input "[EMAIL_ADDRESS][DOMAIN_NAME]"
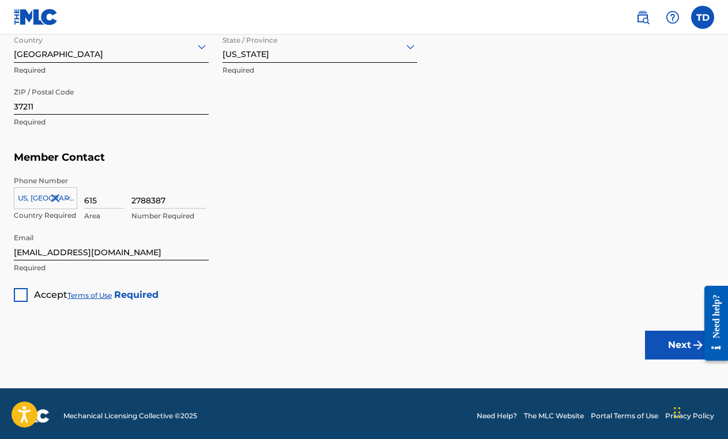
scroll to position [682, 0]
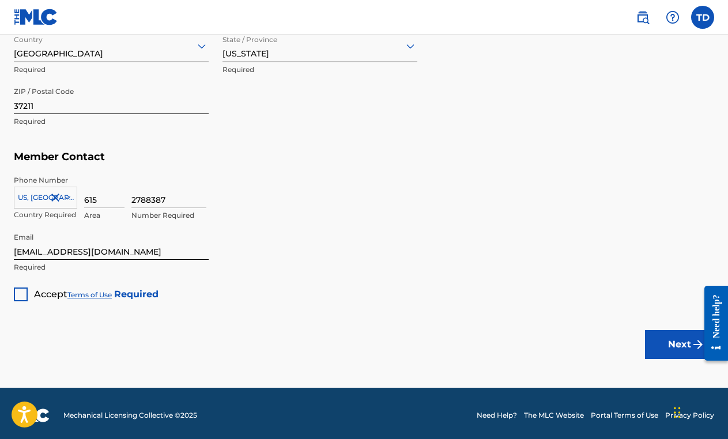
click at [19, 295] on div at bounding box center [21, 295] width 14 height 14
click at [675, 342] on button "Next" at bounding box center [679, 344] width 69 height 29
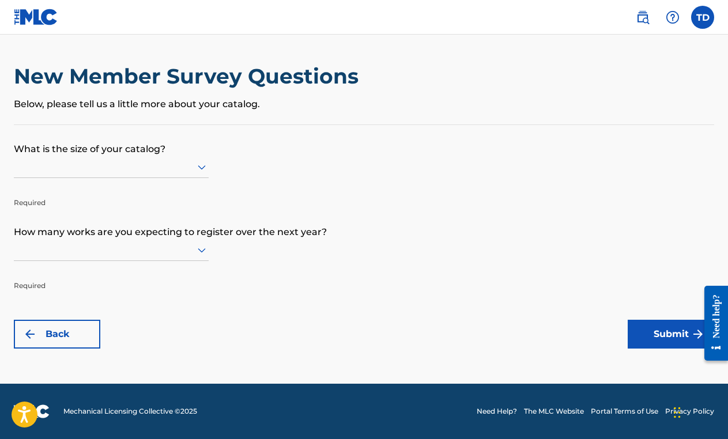
click at [202, 166] on icon at bounding box center [202, 167] width 14 height 14
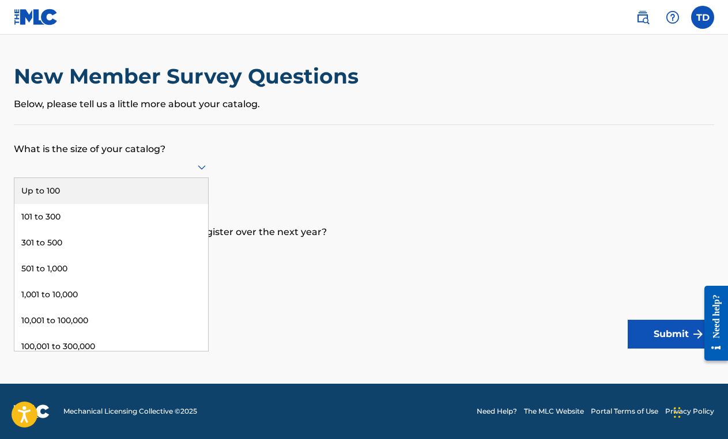
click at [145, 184] on div "Up to 100" at bounding box center [111, 191] width 194 height 26
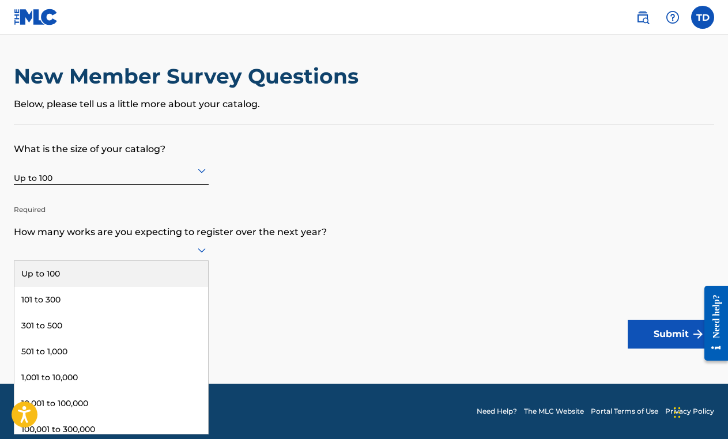
click at [202, 253] on icon at bounding box center [202, 250] width 8 height 5
click at [170, 265] on div "Up to 100" at bounding box center [111, 274] width 194 height 26
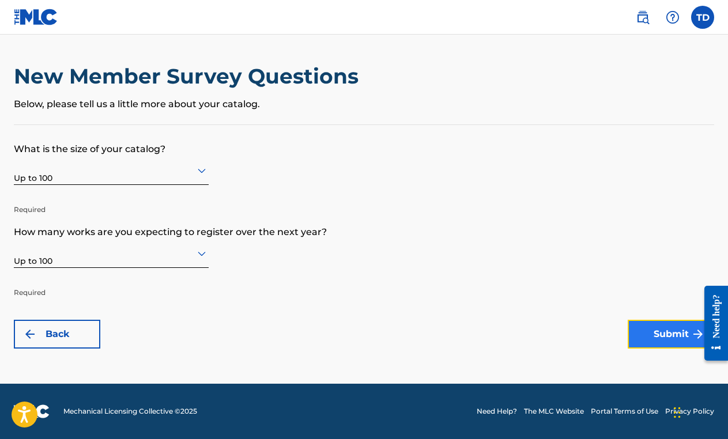
click at [657, 332] on button "Submit" at bounding box center [671, 334] width 86 height 29
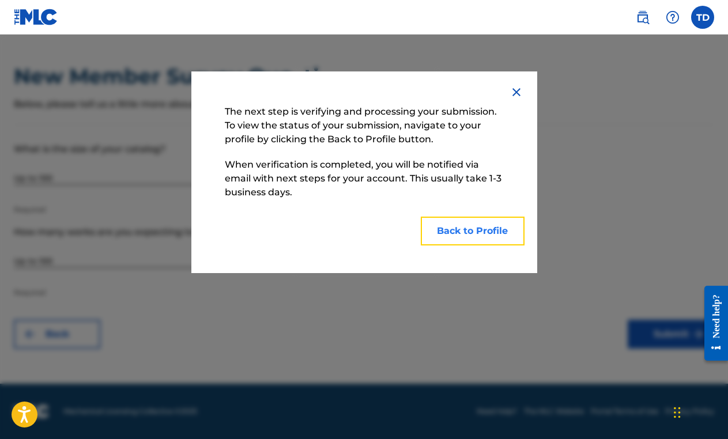
click at [484, 227] on button "Back to Profile" at bounding box center [473, 231] width 104 height 29
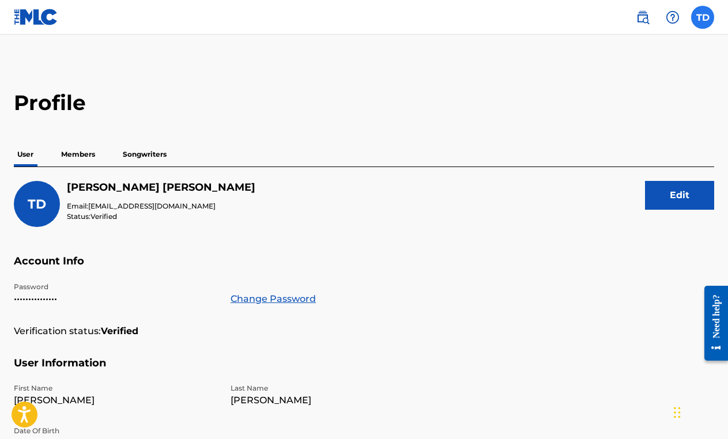
click at [698, 11] on label at bounding box center [702, 17] width 23 height 23
click at [703, 17] on input "TD [PERSON_NAME] [EMAIL_ADDRESS][DOMAIN_NAME] Notification Preferences Profile …" at bounding box center [703, 17] width 0 height 0
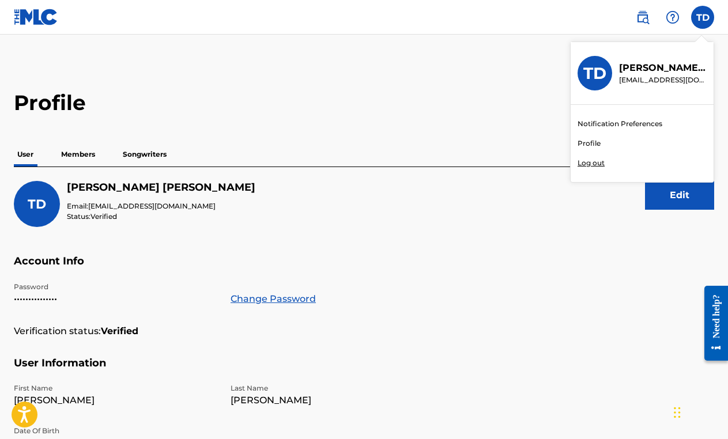
click at [586, 142] on link "Profile" at bounding box center [589, 143] width 23 height 10
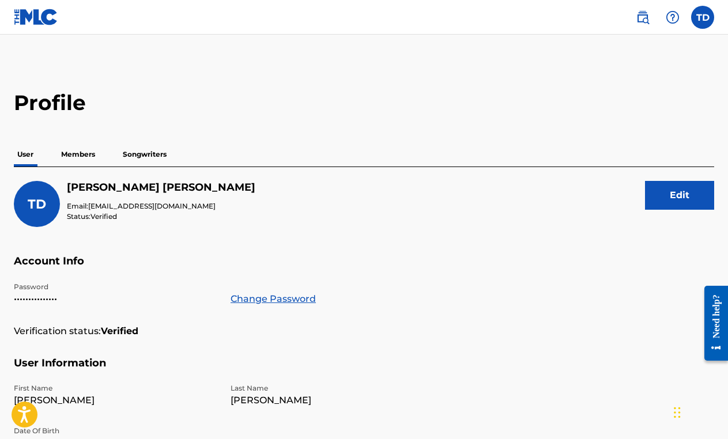
click at [74, 153] on p "Members" at bounding box center [78, 154] width 41 height 24
